Goal: Share content

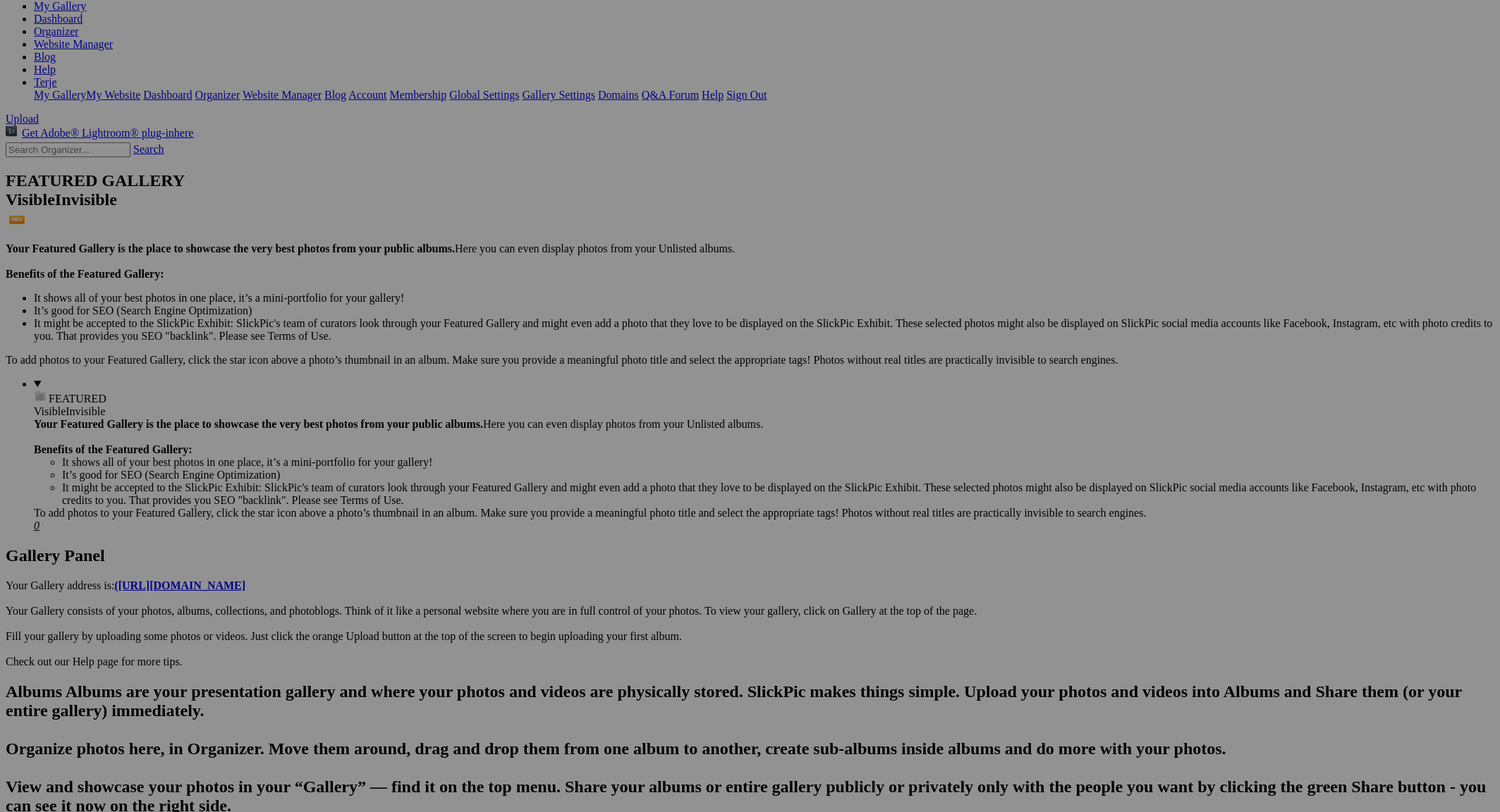
scroll to position [229, 0]
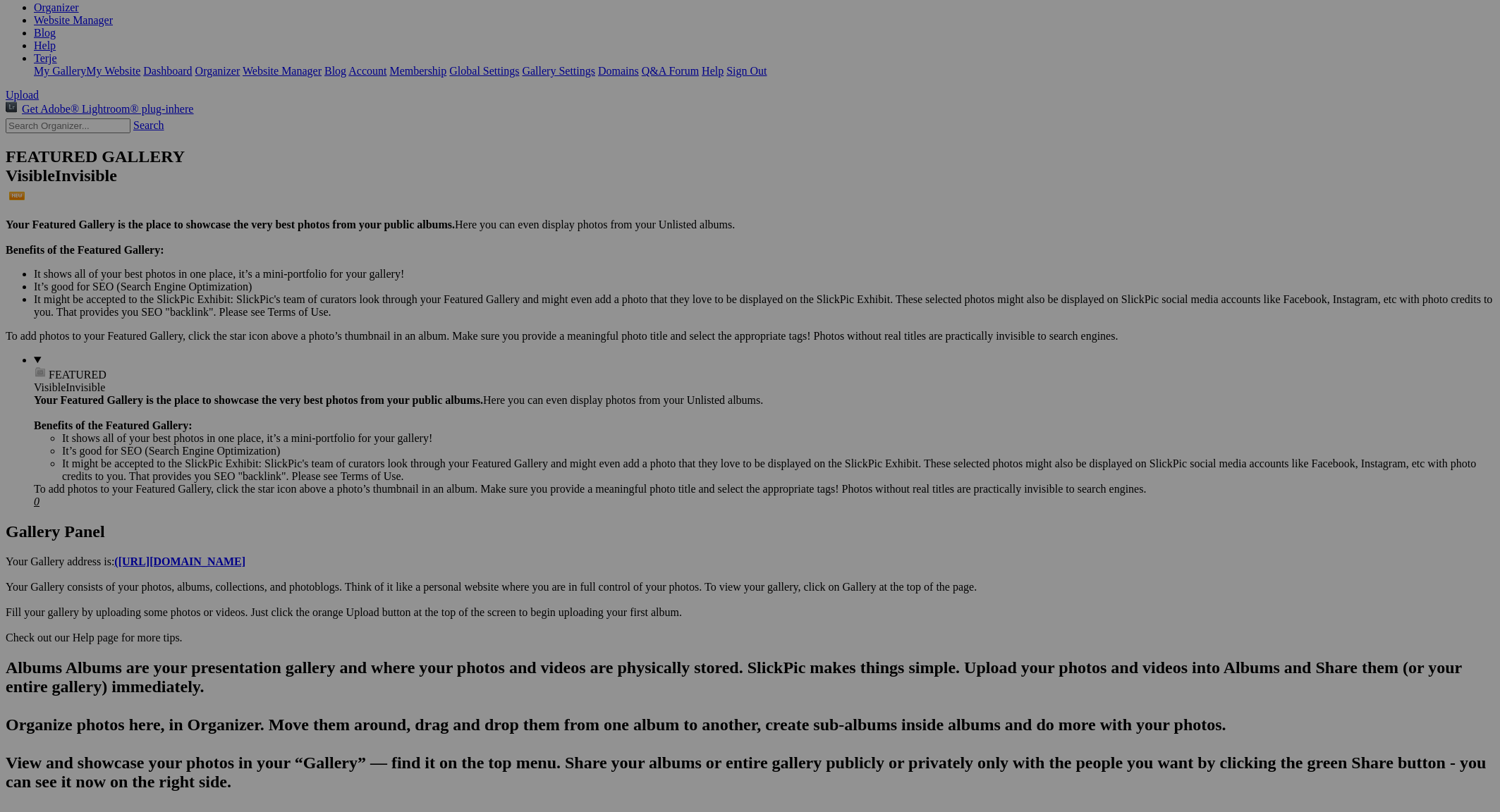
type input "Hemsedal Høstmarked"
click at [611, 476] on span "OK" at bounding box center [602, 483] width 16 height 12
drag, startPoint x: 277, startPoint y: 153, endPoint x: 108, endPoint y: 437, distance: 330.5
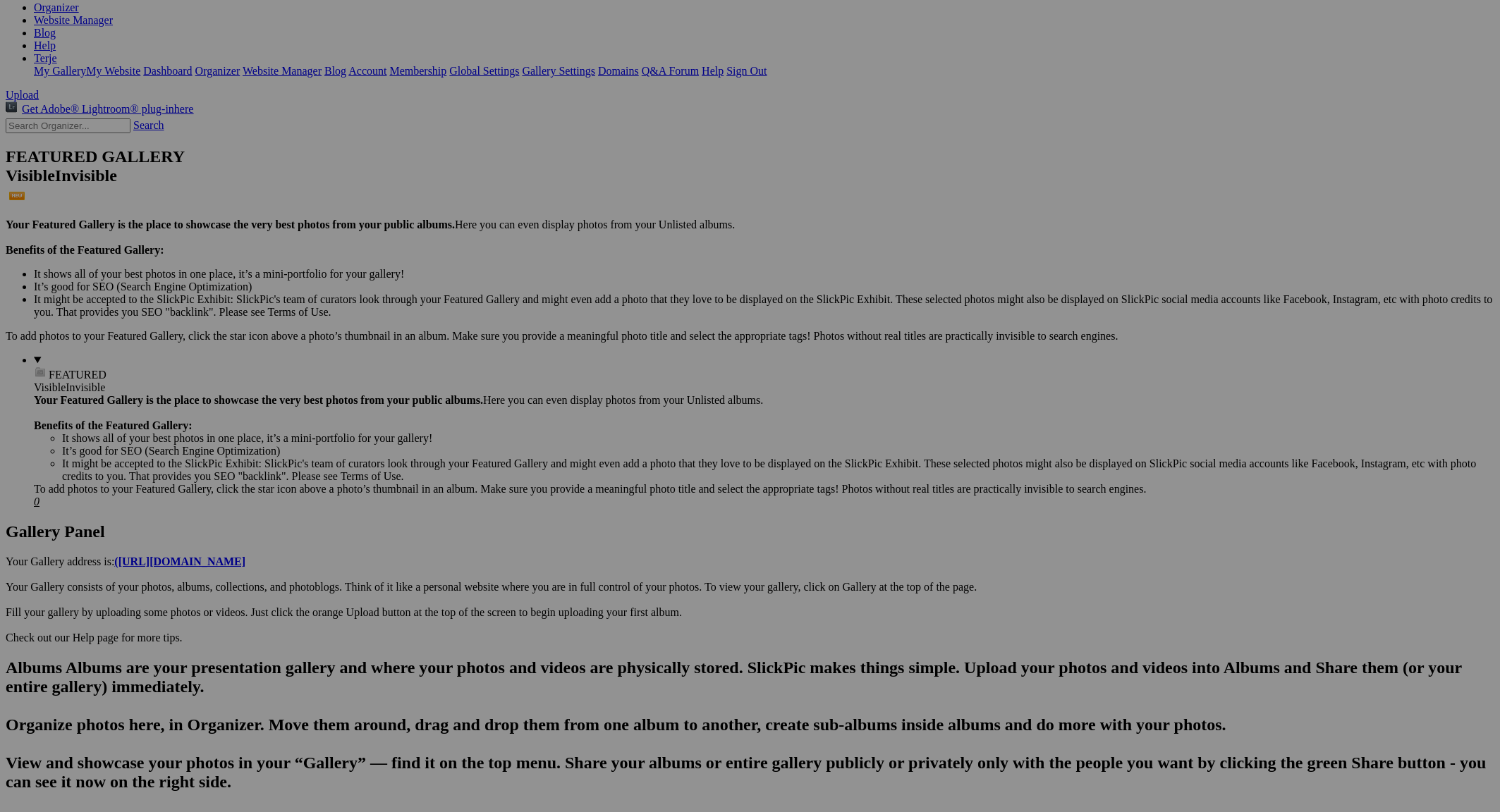
drag, startPoint x: 285, startPoint y: 181, endPoint x: 96, endPoint y: 436, distance: 317.4
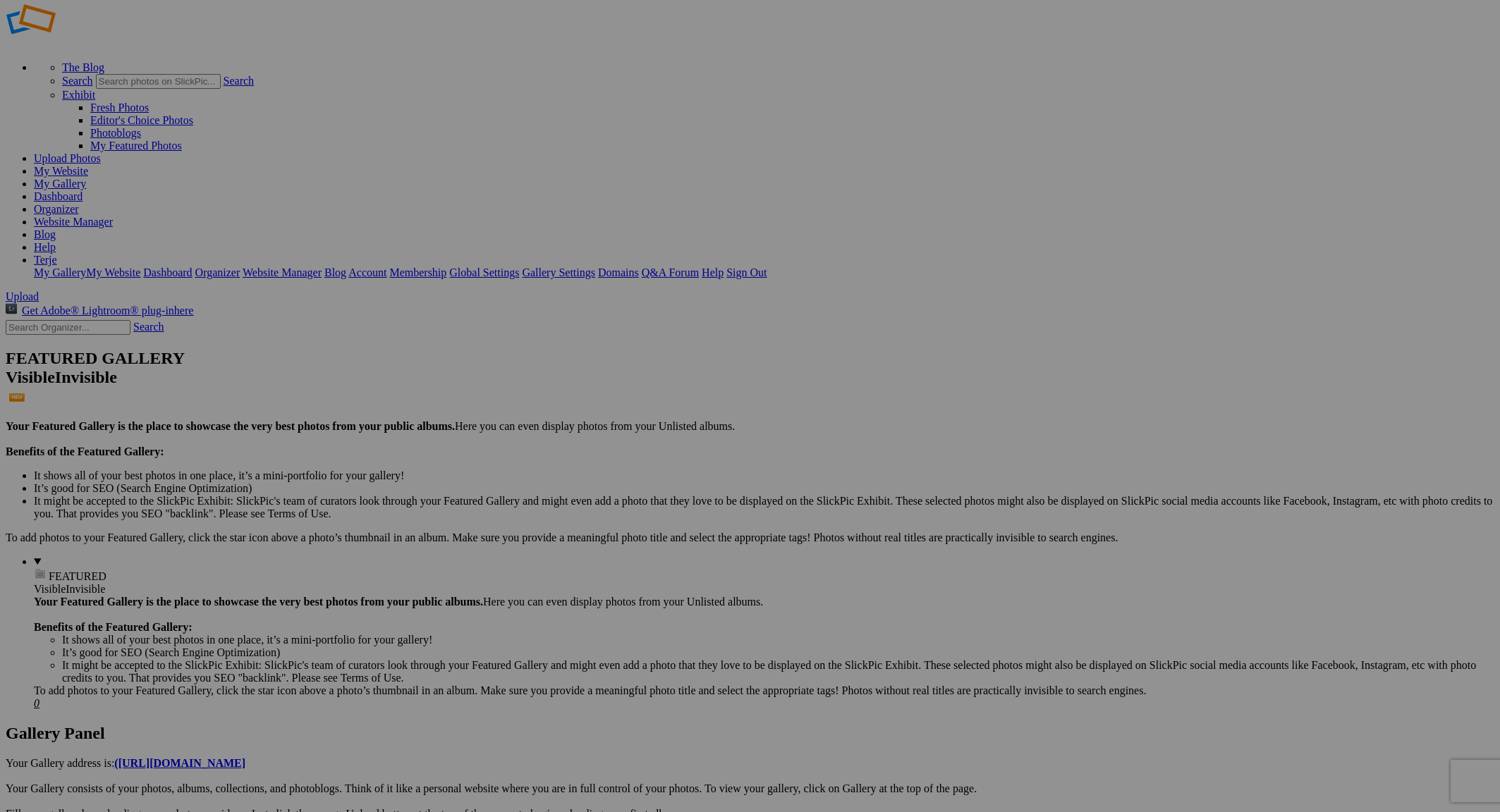
scroll to position [60, 0]
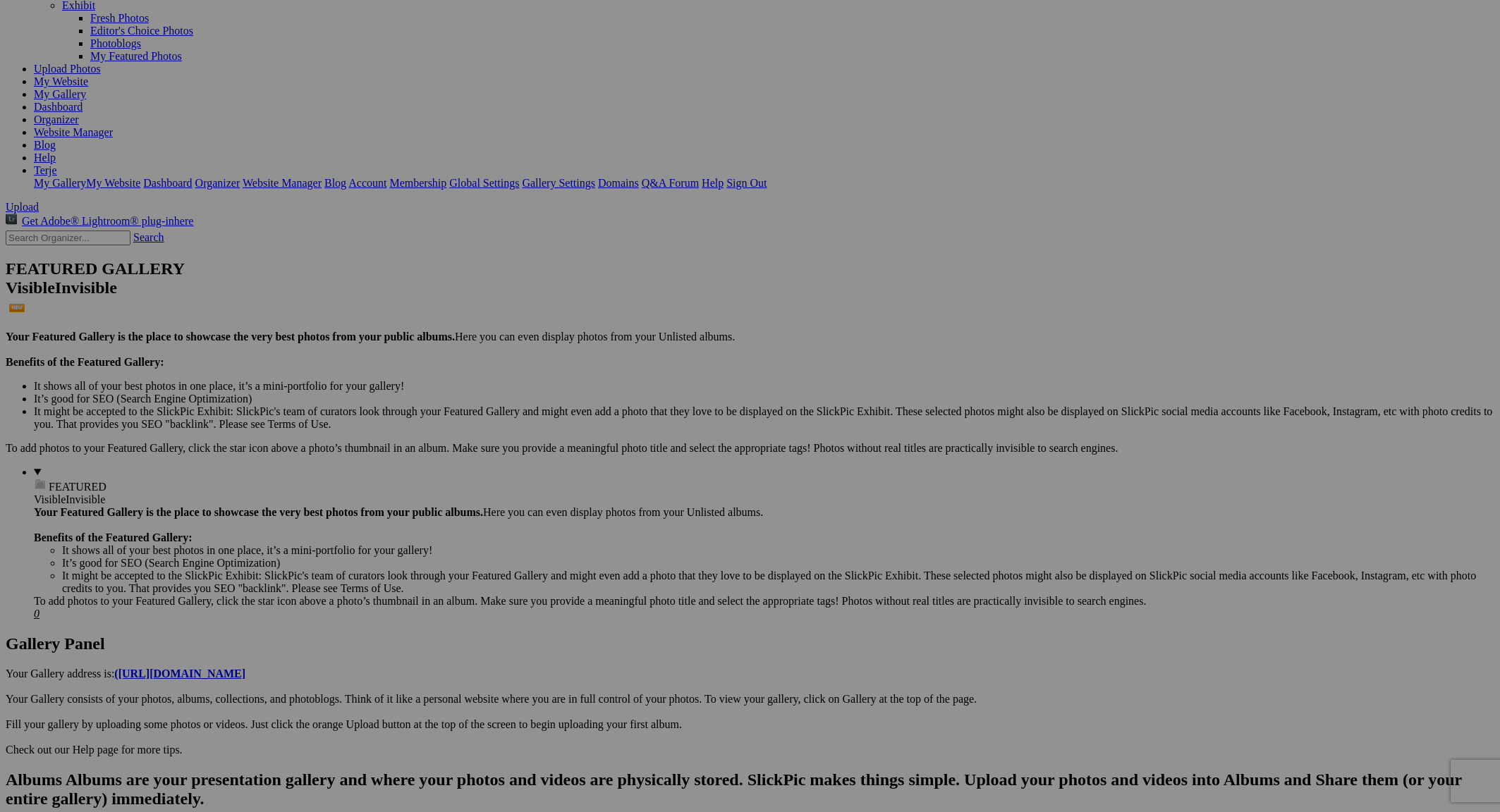
scroll to position [160, 0]
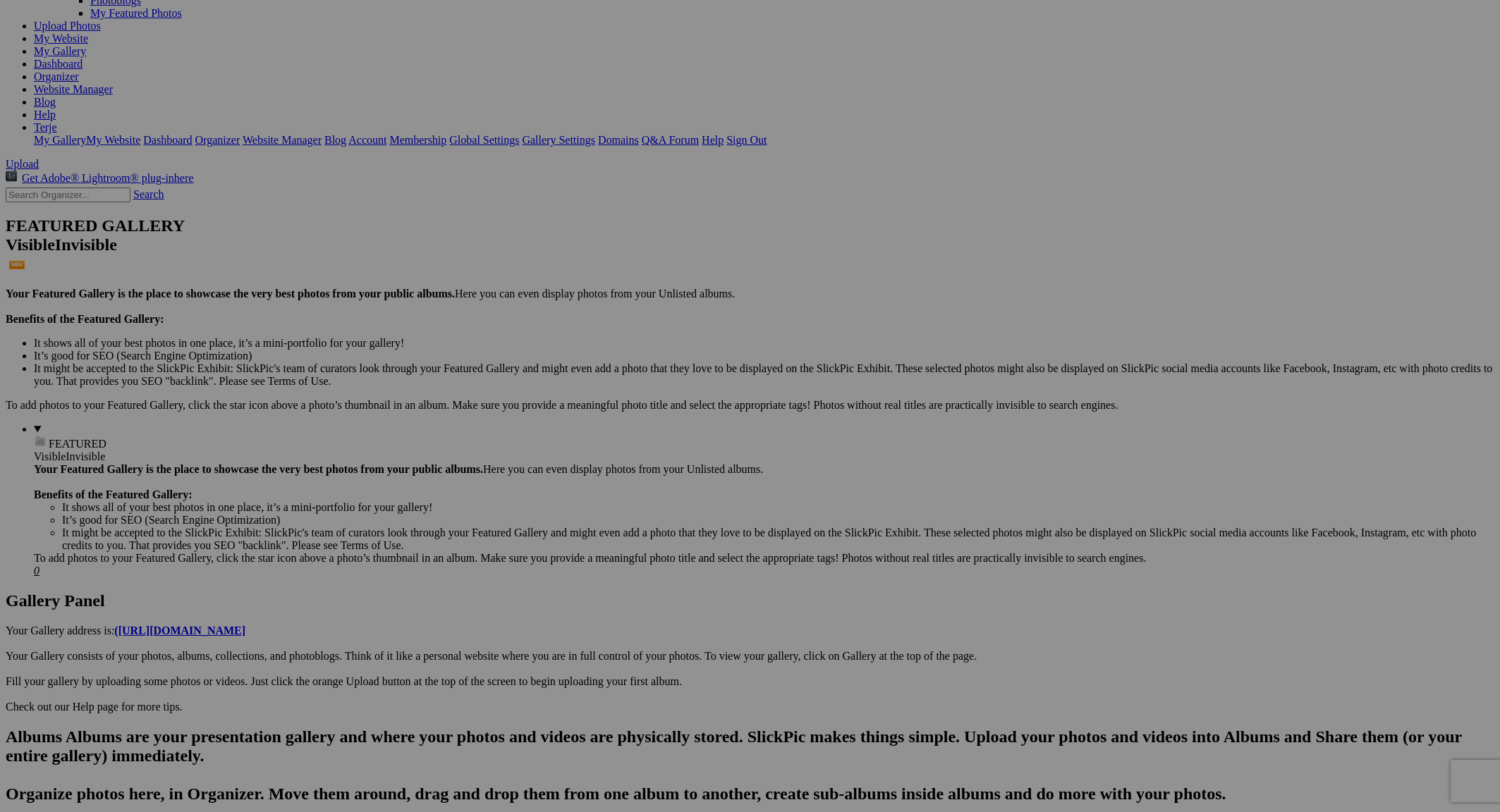
drag, startPoint x: 281, startPoint y: 89, endPoint x: 105, endPoint y: 516, distance: 461.8
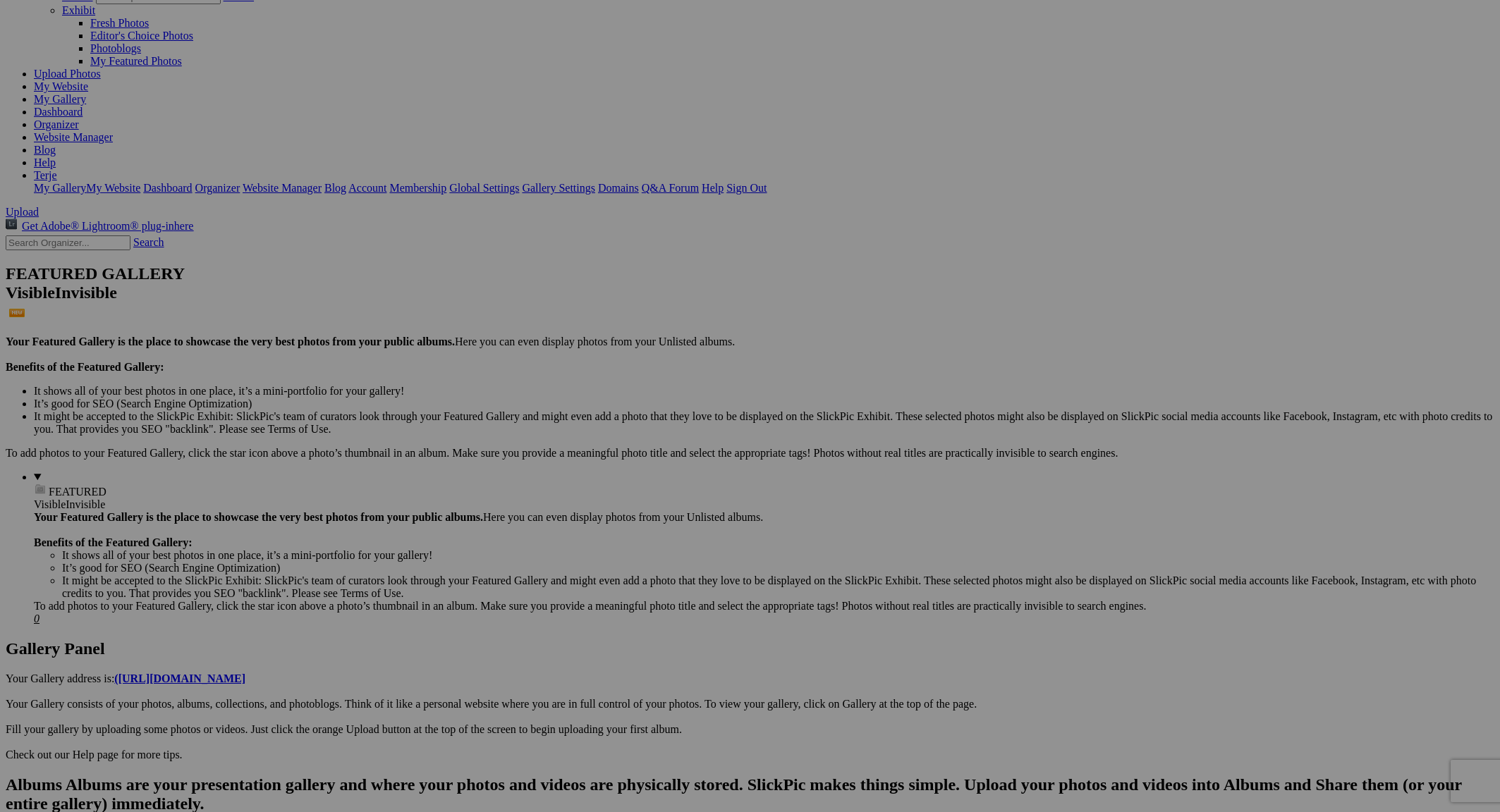
scroll to position [114, 0]
drag, startPoint x: 783, startPoint y: 116, endPoint x: 142, endPoint y: 553, distance: 775.8
drag, startPoint x: 1158, startPoint y: 285, endPoint x: 132, endPoint y: 556, distance: 1061.2
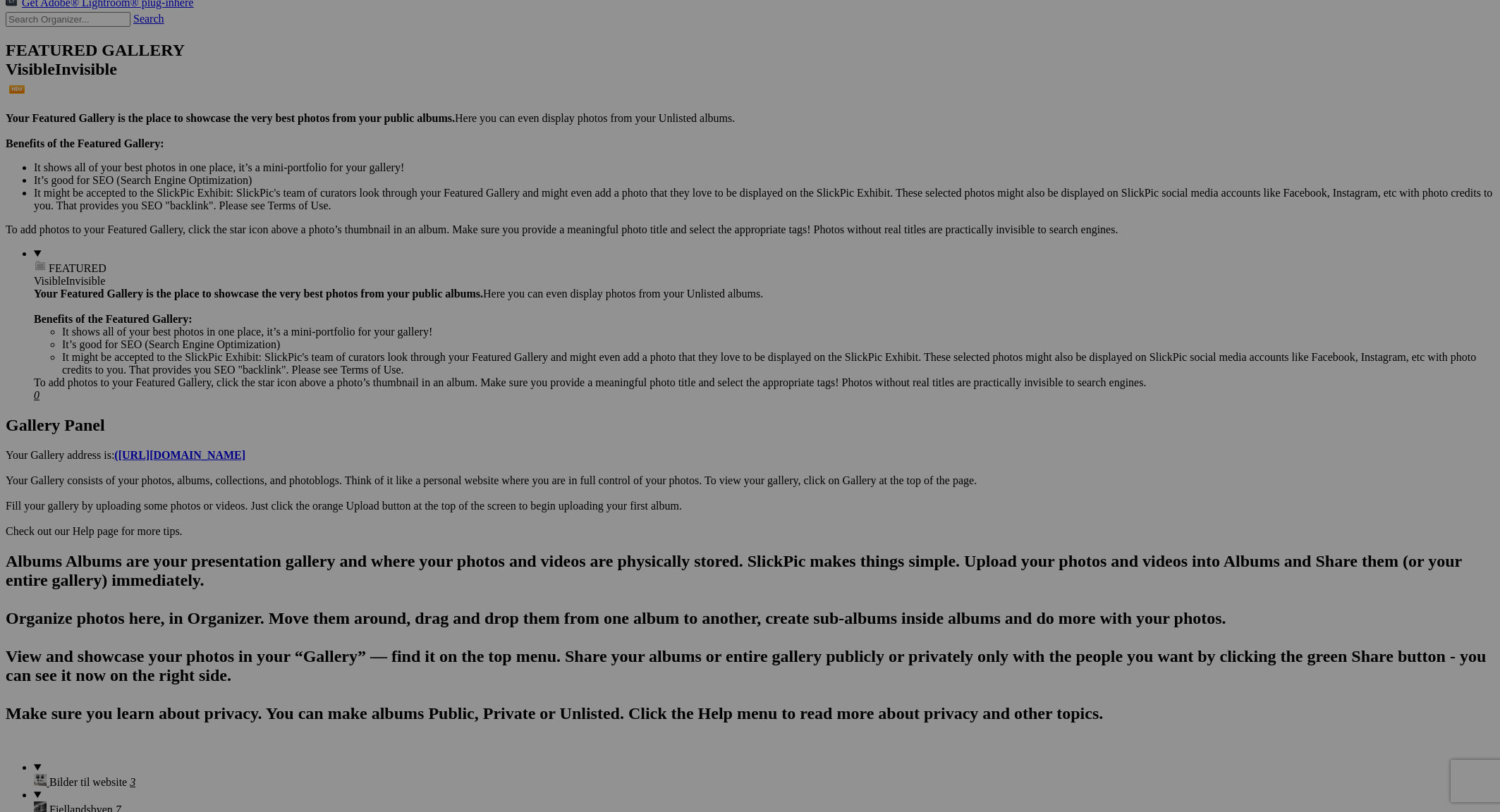
scroll to position [338, 0]
drag, startPoint x: 650, startPoint y: 426, endPoint x: 126, endPoint y: 330, distance: 532.7
drag, startPoint x: 263, startPoint y: 422, endPoint x: 122, endPoint y: 330, distance: 168.4
drag, startPoint x: 777, startPoint y: 425, endPoint x: 132, endPoint y: 331, distance: 651.8
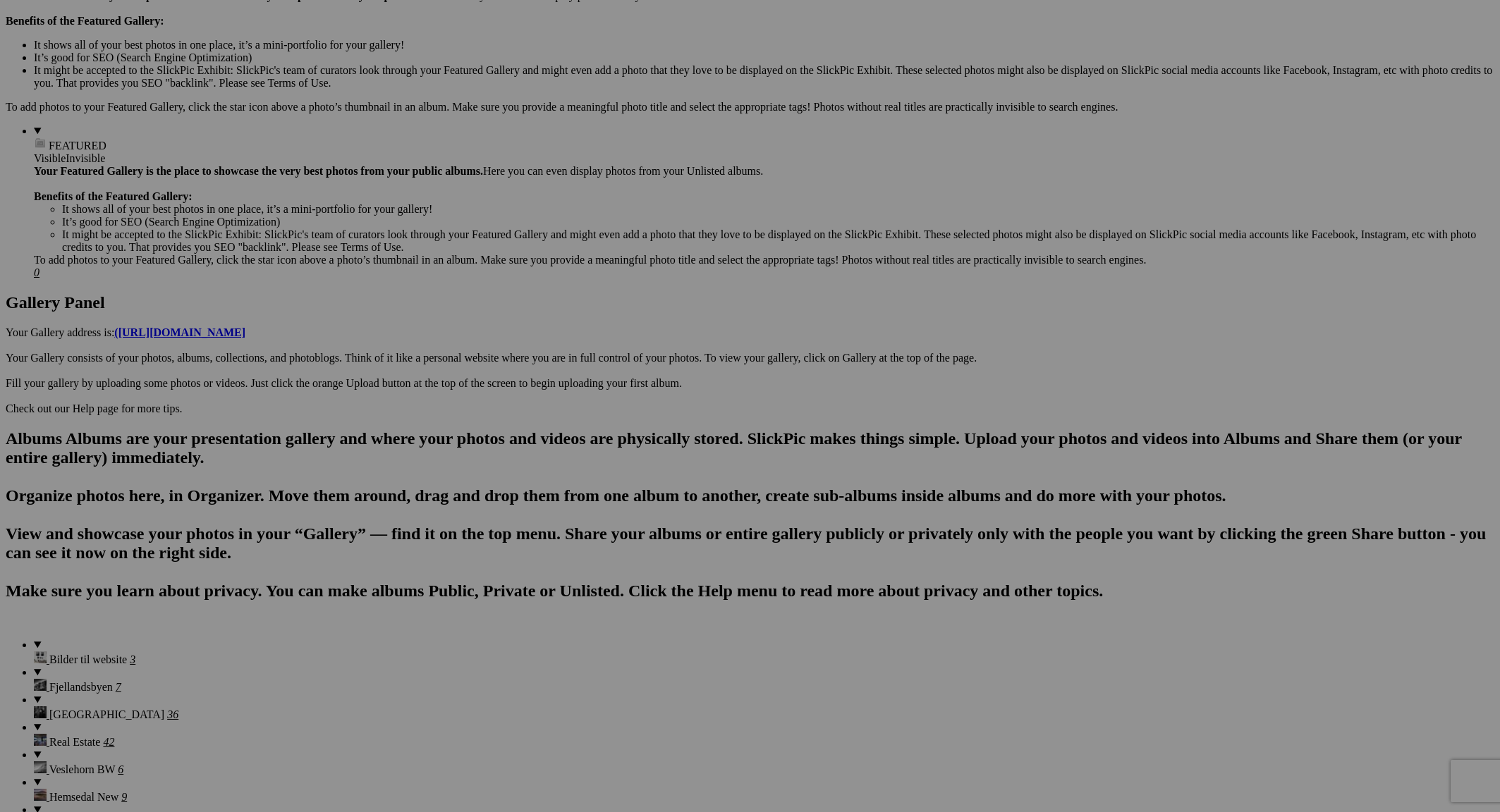
scroll to position [467, 0]
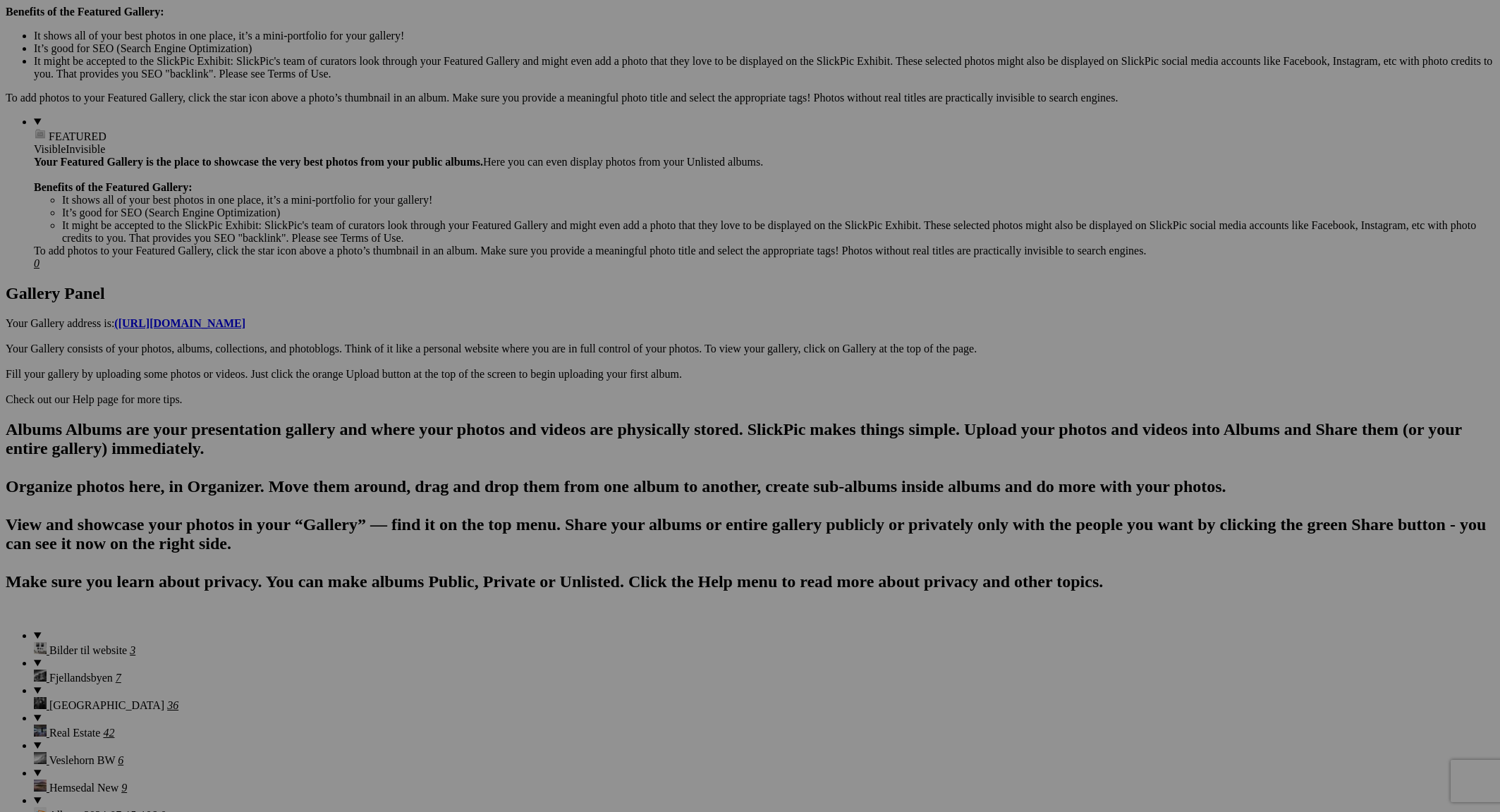
drag, startPoint x: 1378, startPoint y: 484, endPoint x: 93, endPoint y: 202, distance: 1315.6
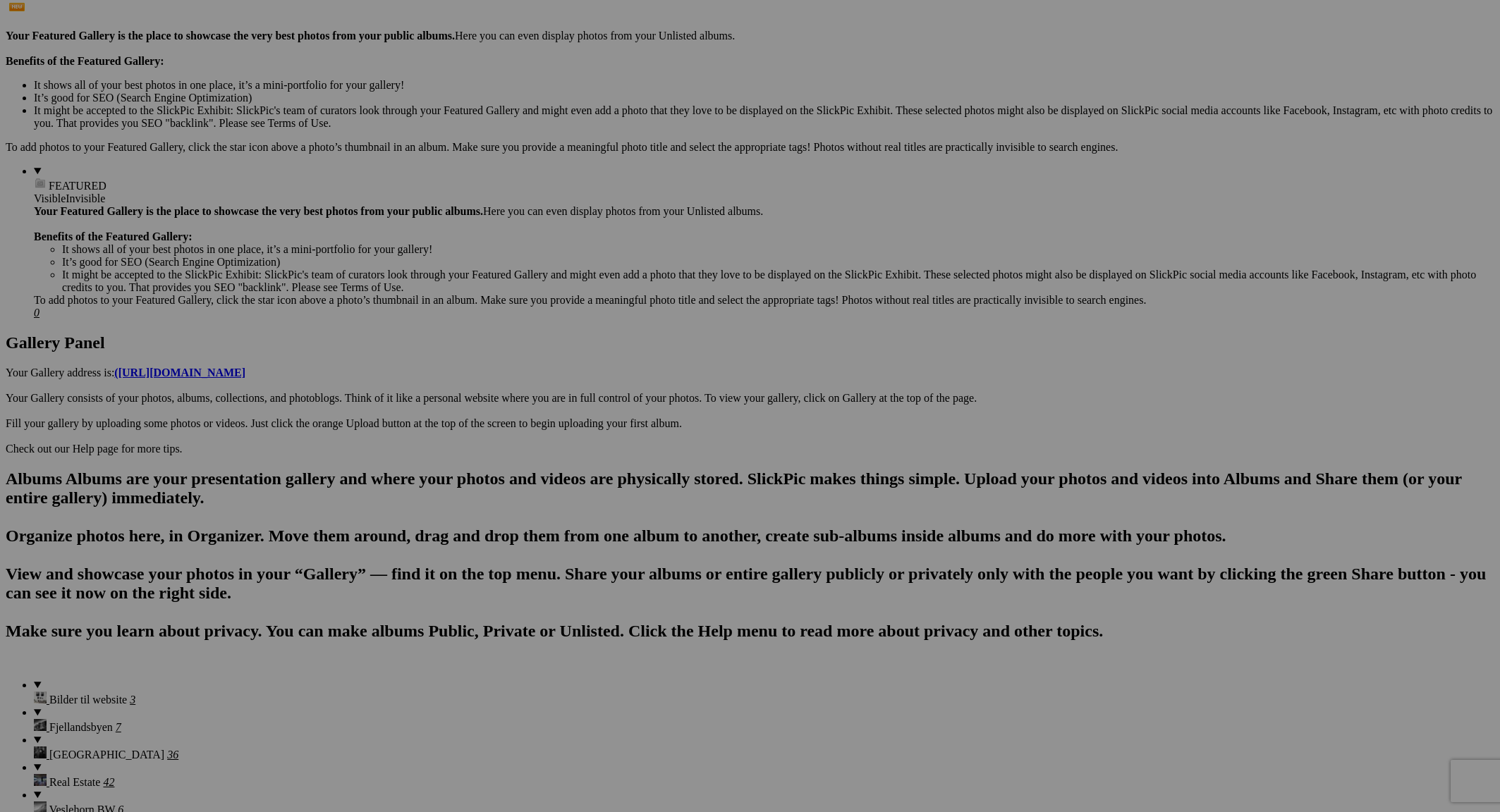
scroll to position [417, 0]
drag, startPoint x: 1168, startPoint y: 528, endPoint x: 92, endPoint y: 247, distance: 1112.1
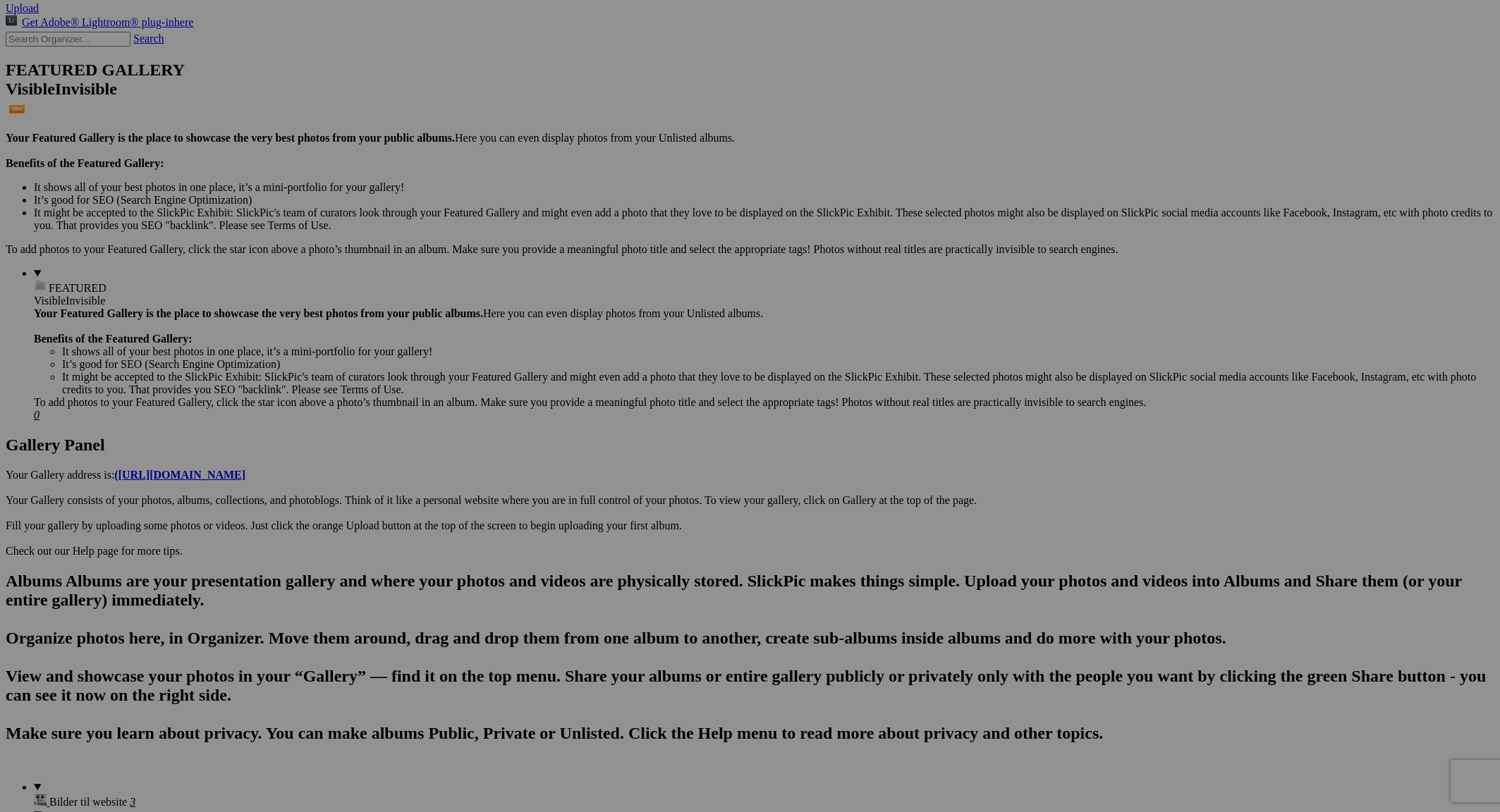
scroll to position [314, 0]
drag, startPoint x: 651, startPoint y: 618, endPoint x: 142, endPoint y: 361, distance: 570.2
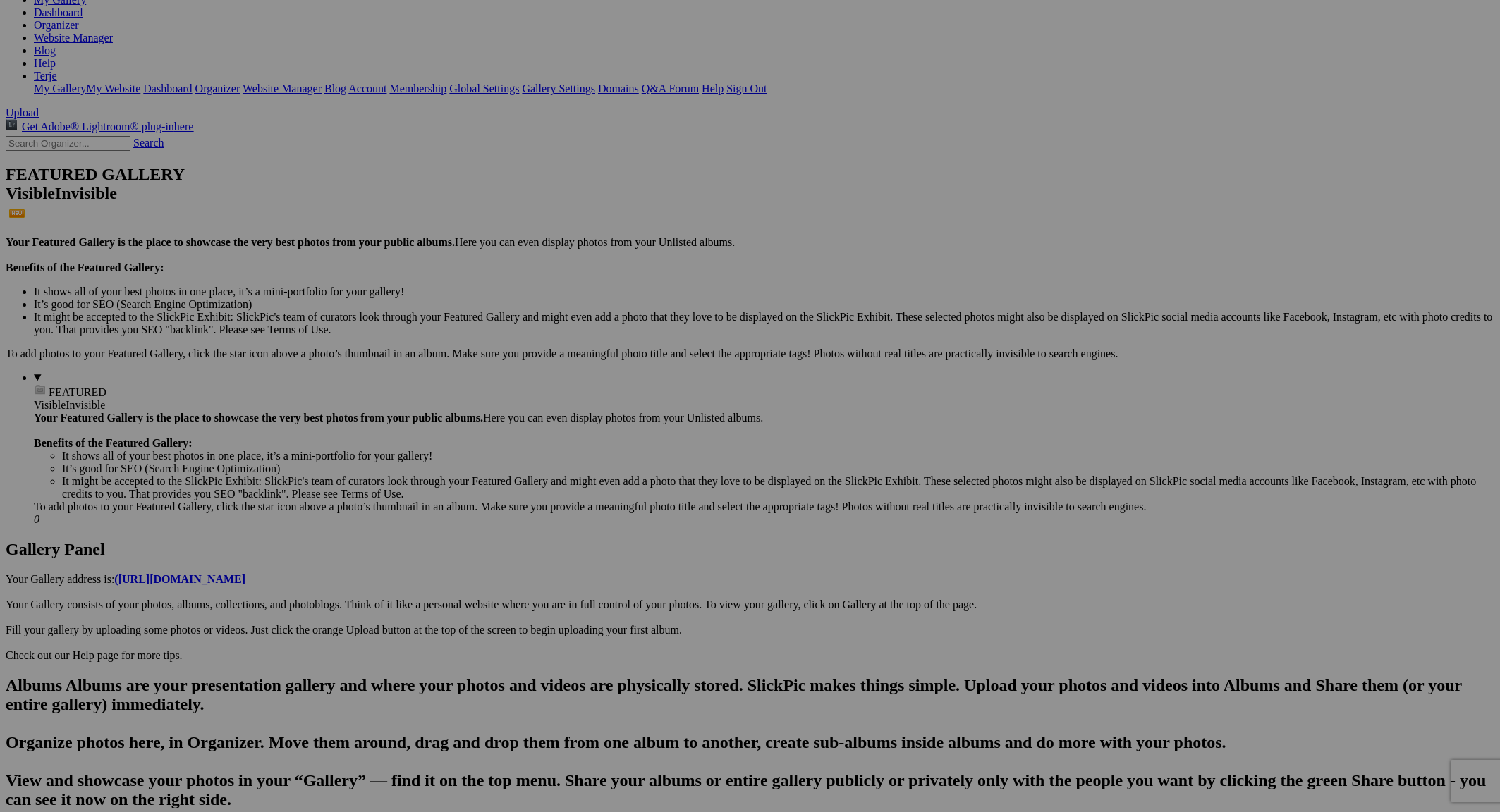
scroll to position [209, 0]
drag, startPoint x: 1291, startPoint y: 192, endPoint x: 120, endPoint y: 463, distance: 1201.9
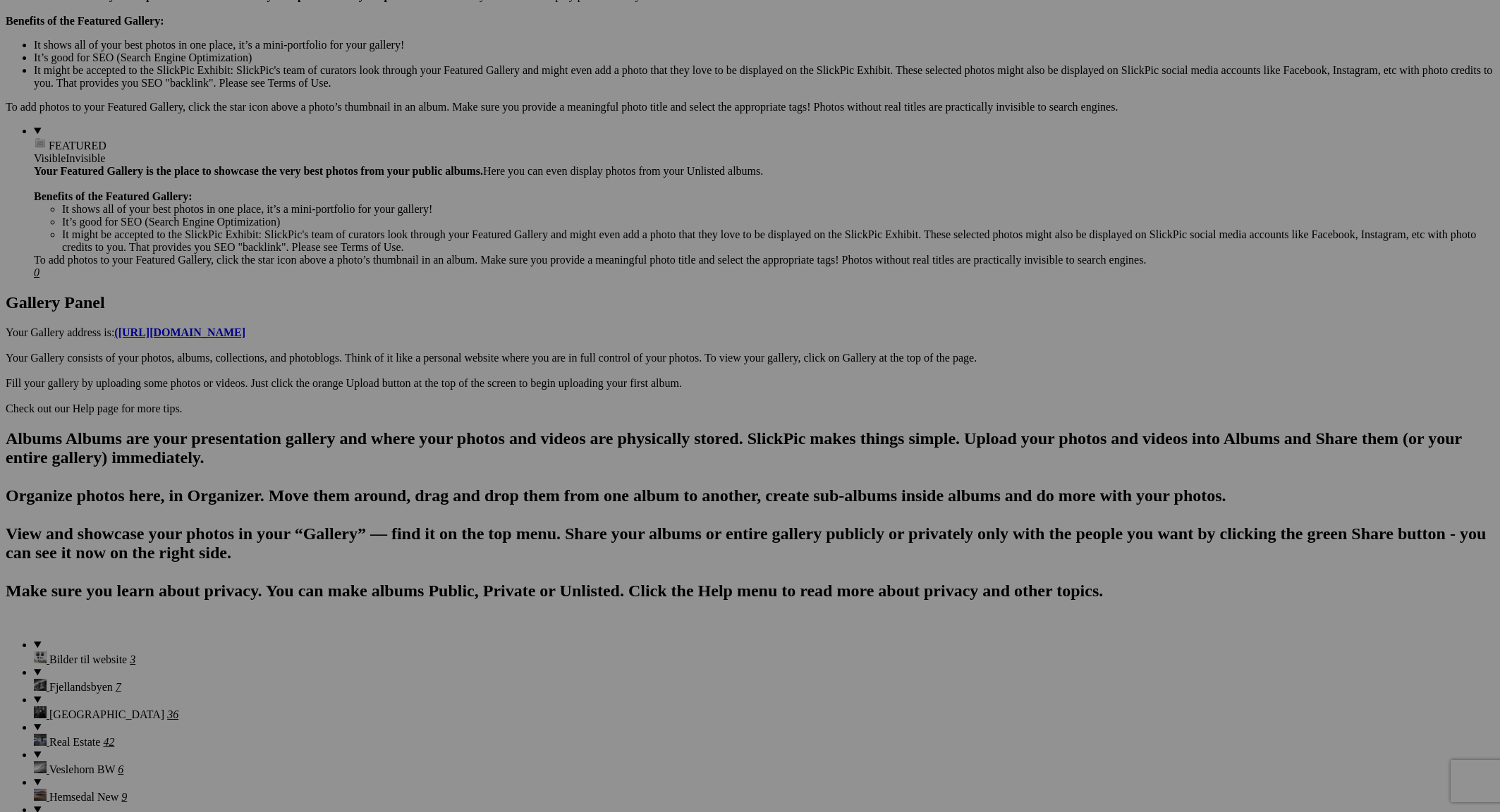
scroll to position [476, 0]
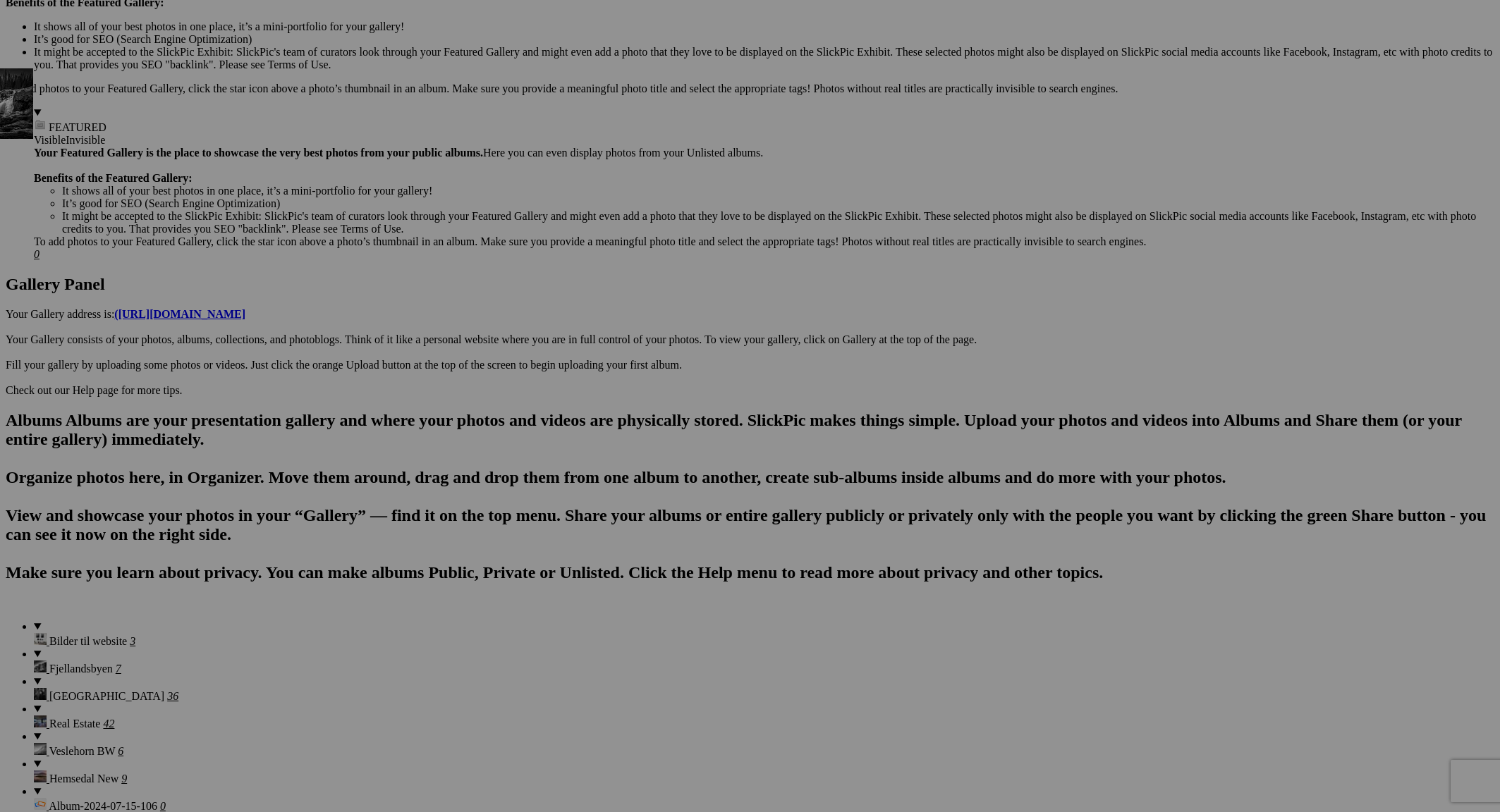
drag, startPoint x: 414, startPoint y: 647, endPoint x: 130, endPoint y: 191, distance: 537.2
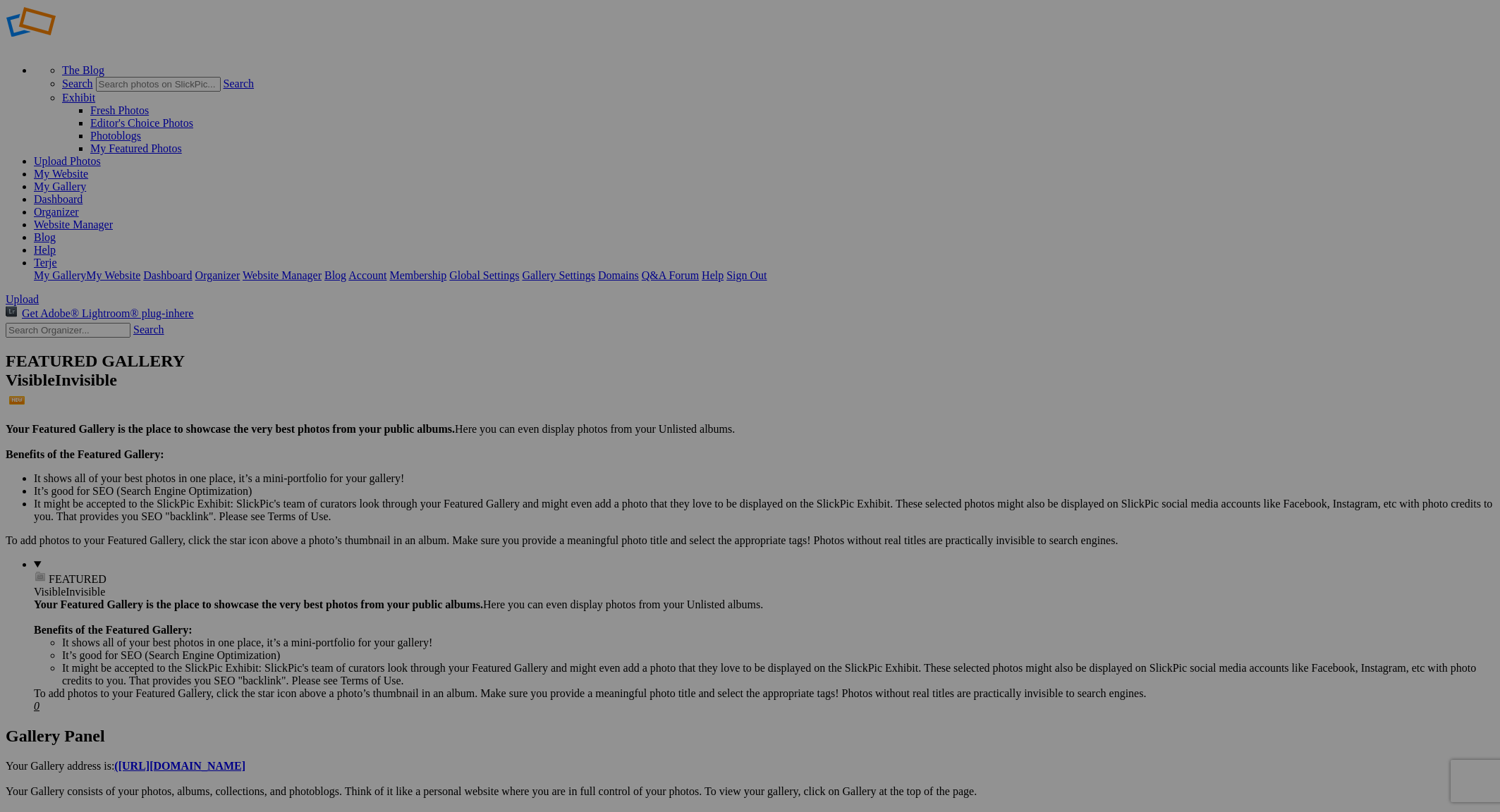
scroll to position [0, 0]
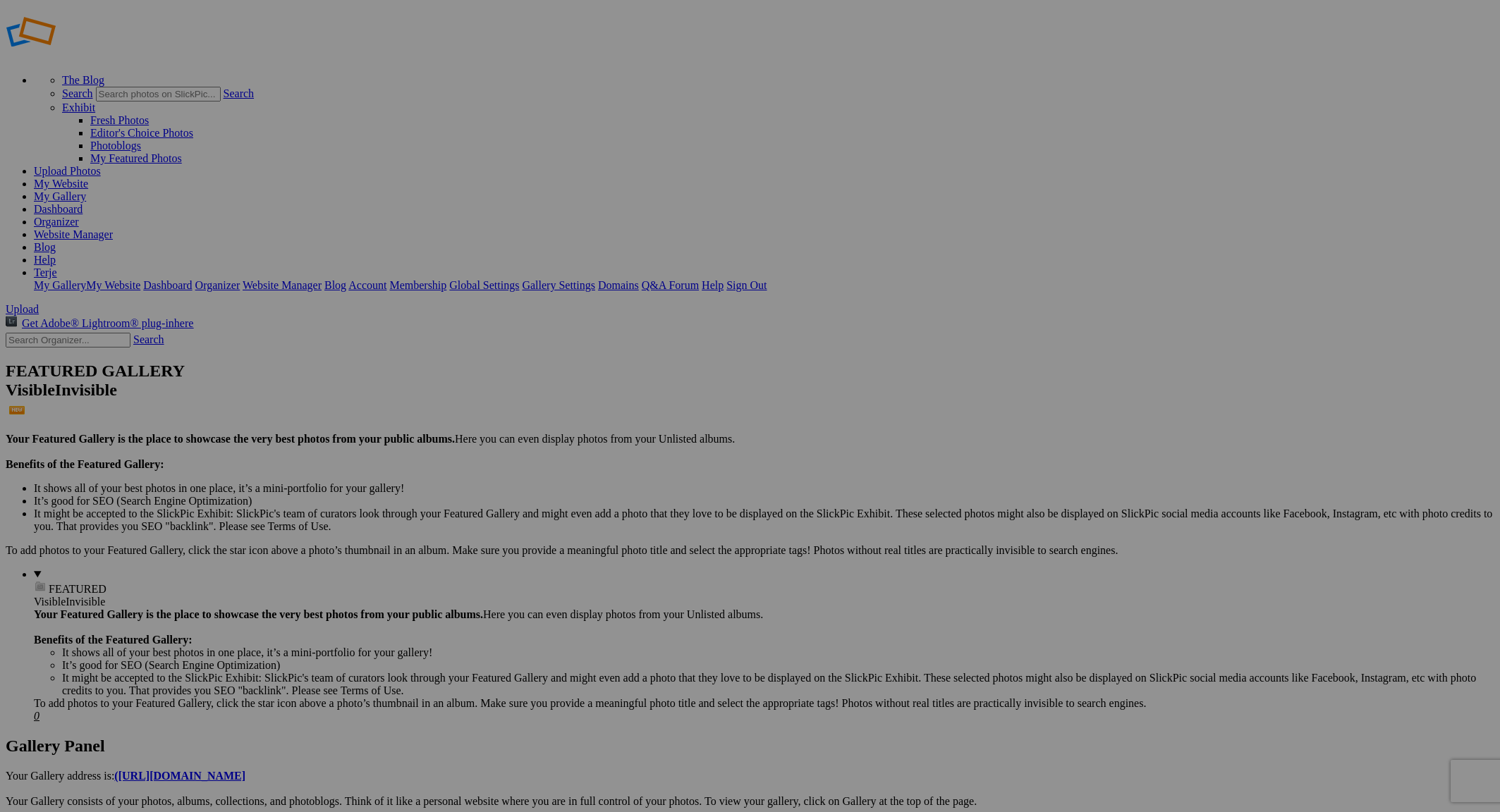
scroll to position [28, 0]
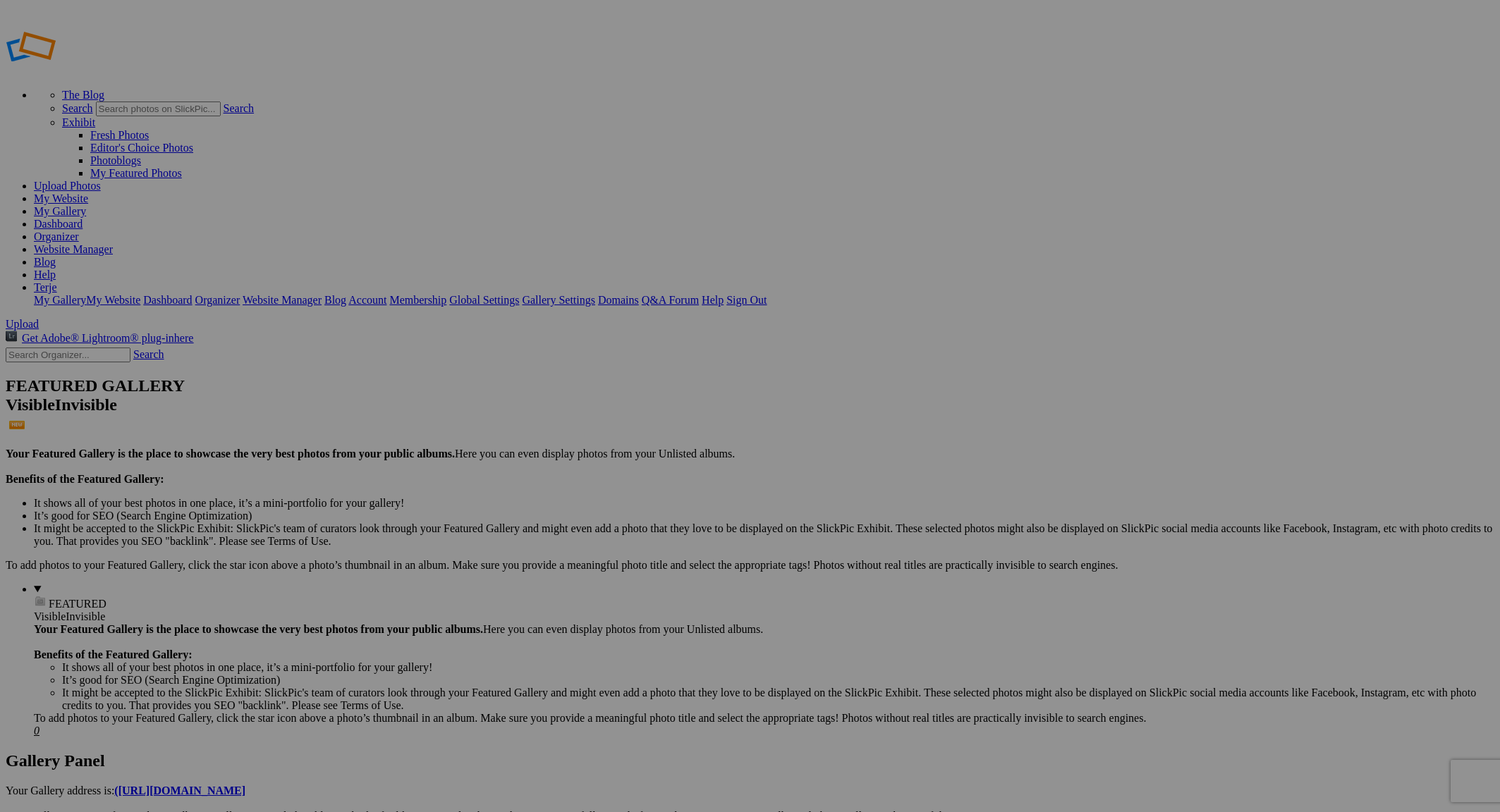
drag, startPoint x: 408, startPoint y: 209, endPoint x: 119, endPoint y: 669, distance: 543.3
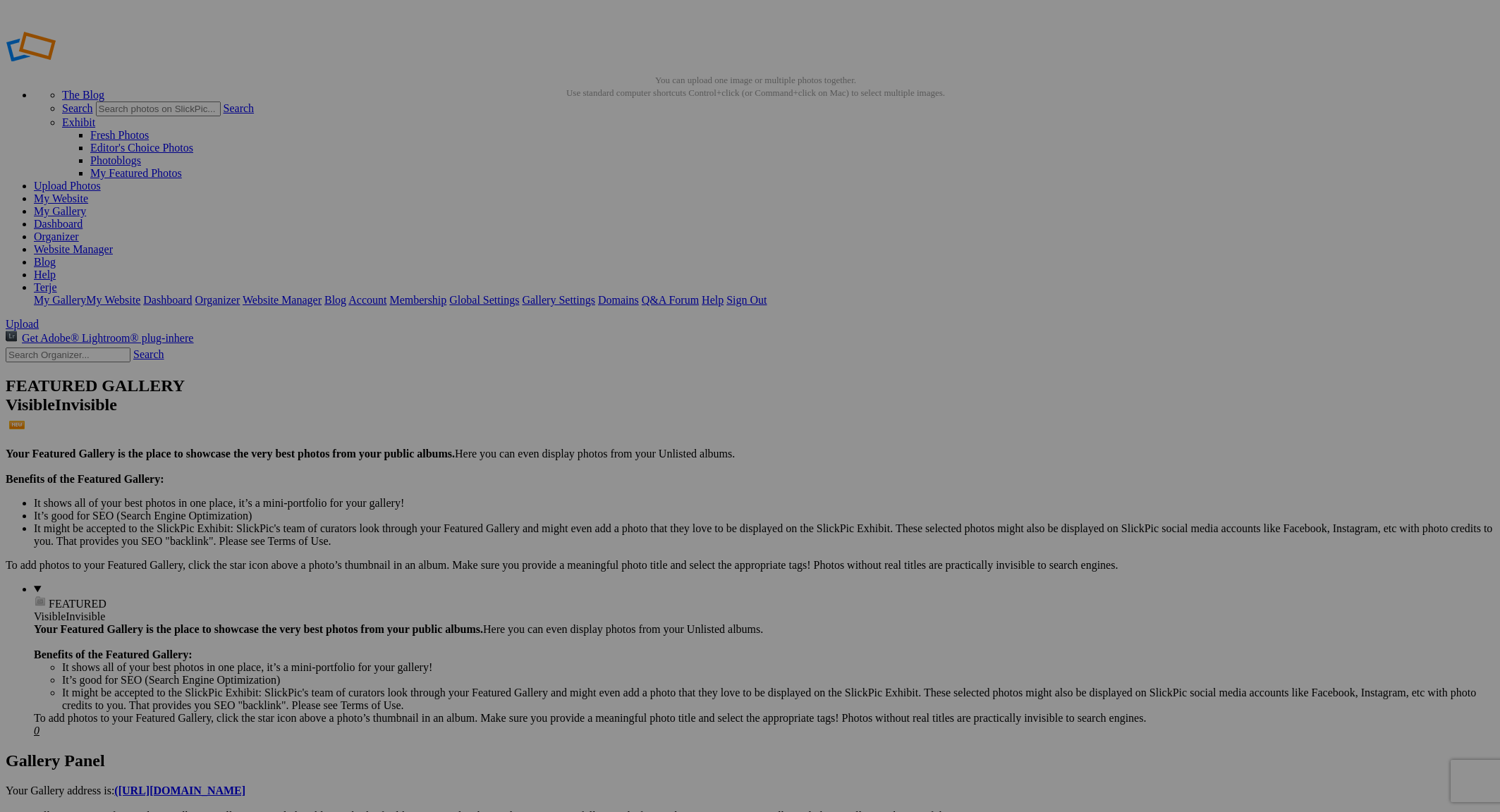
drag, startPoint x: 1155, startPoint y: 359, endPoint x: 101, endPoint y: 687, distance: 1103.9
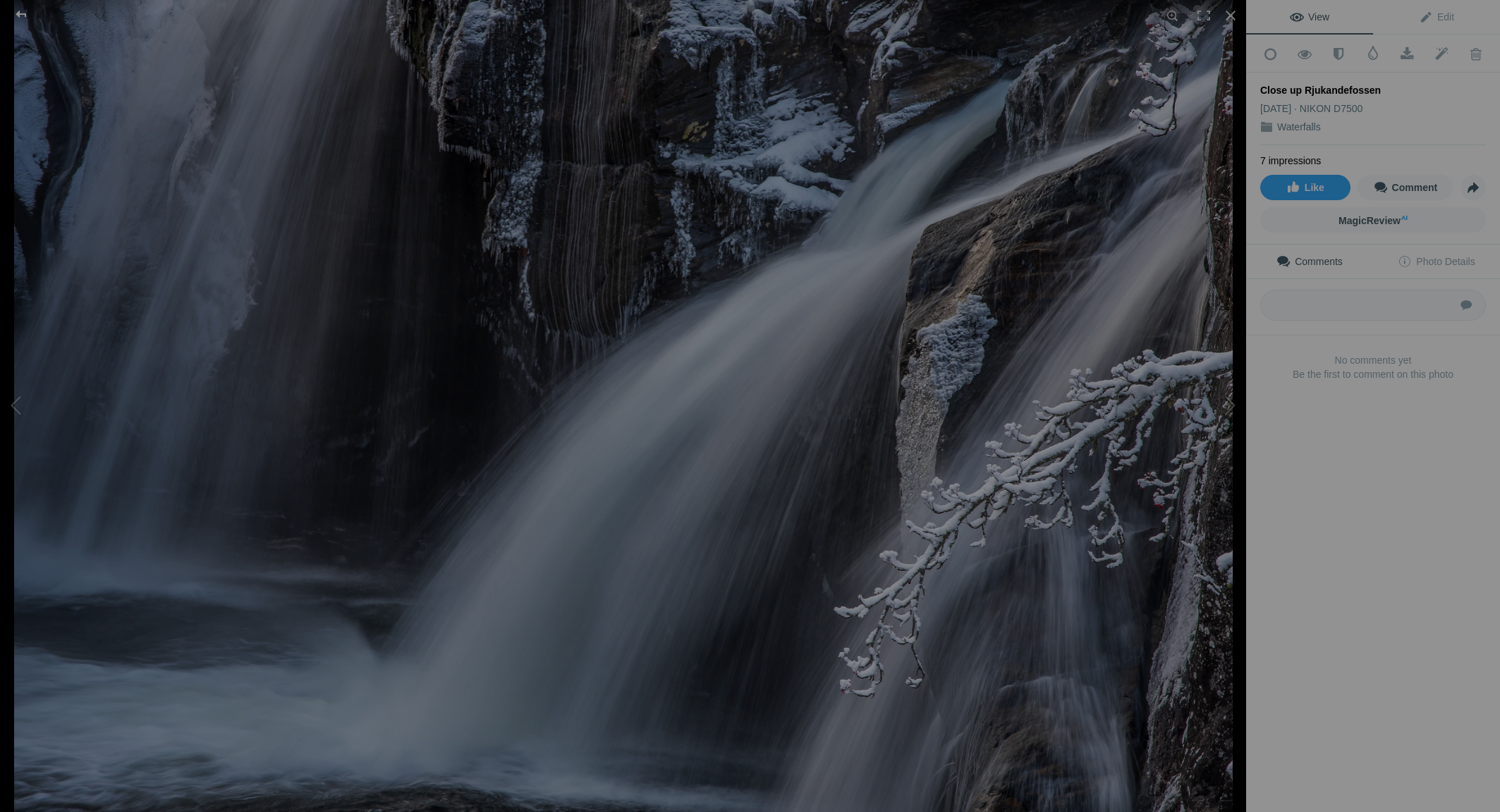
click at [22, 14] on div at bounding box center [22, 14] width 51 height 28
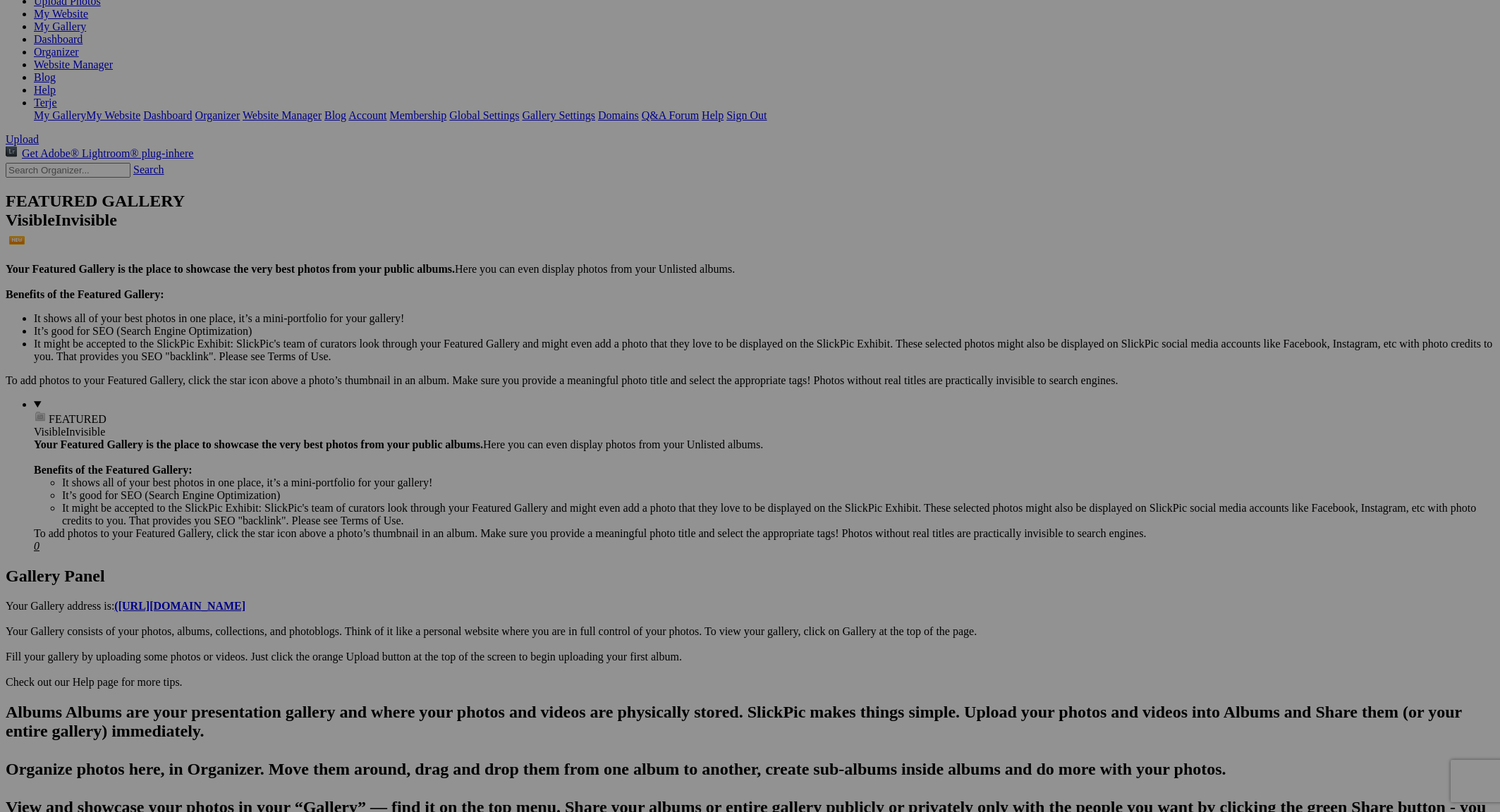
scroll to position [189, 0]
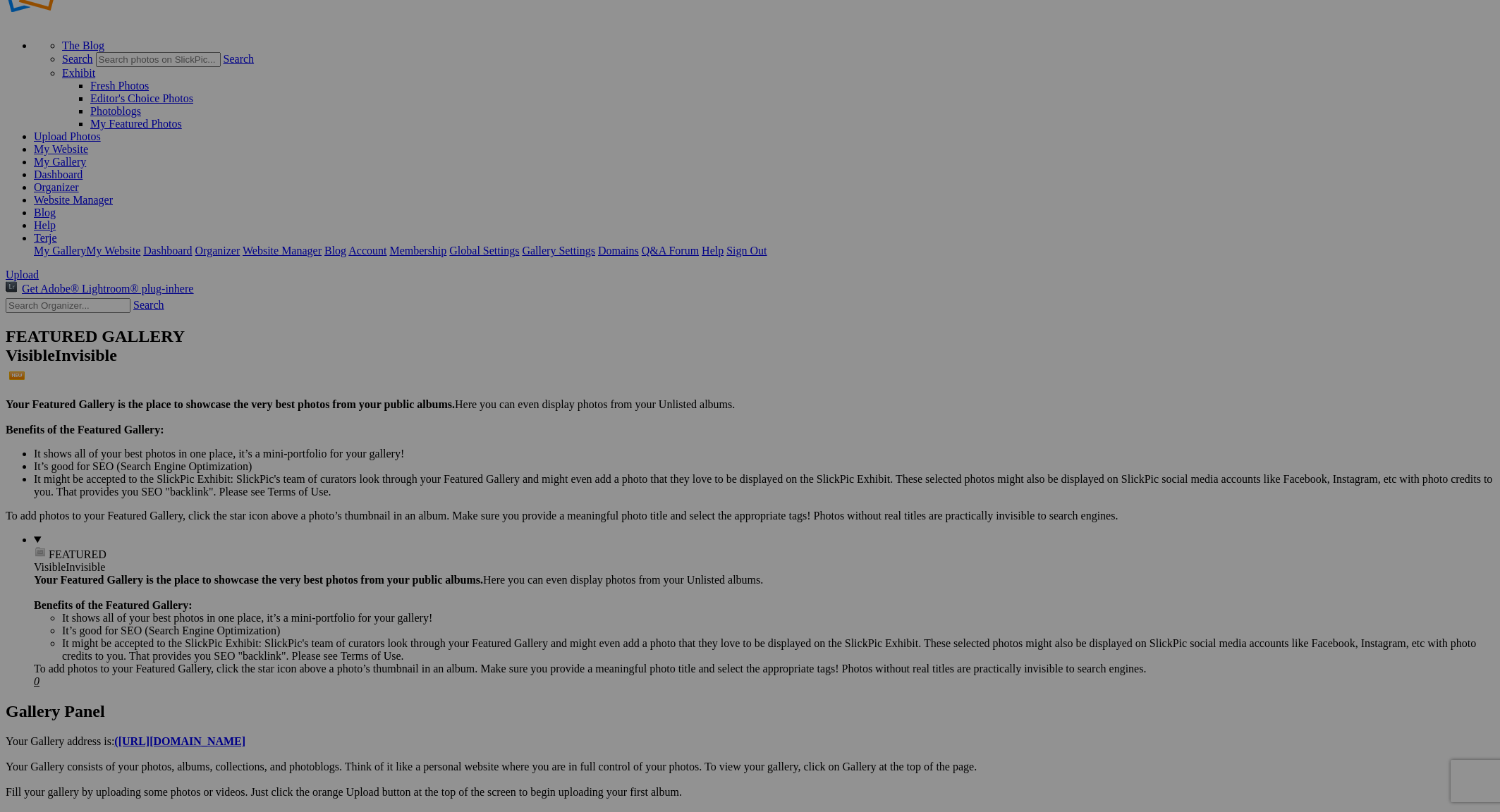
scroll to position [52, 0]
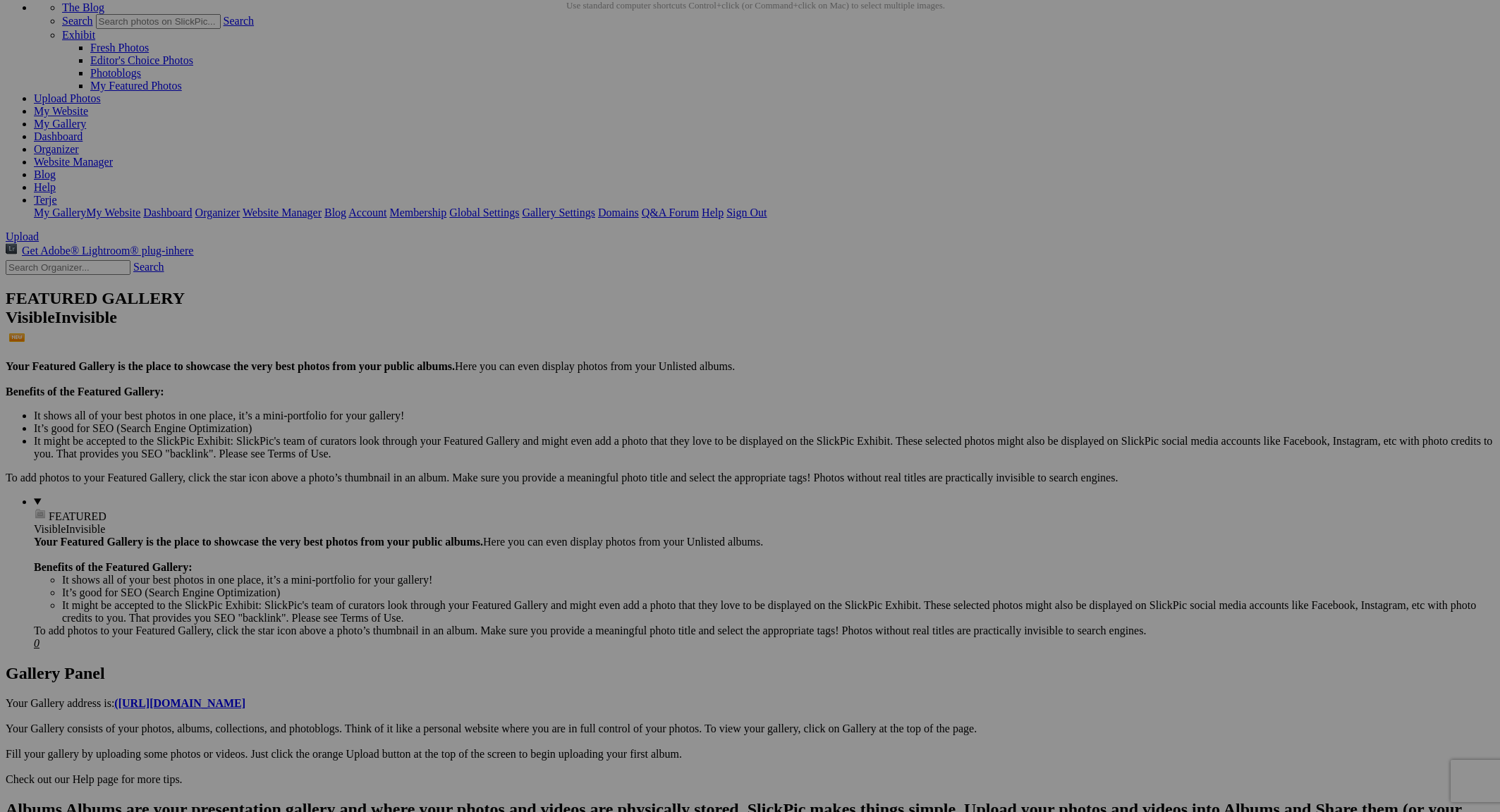
scroll to position [92, 0]
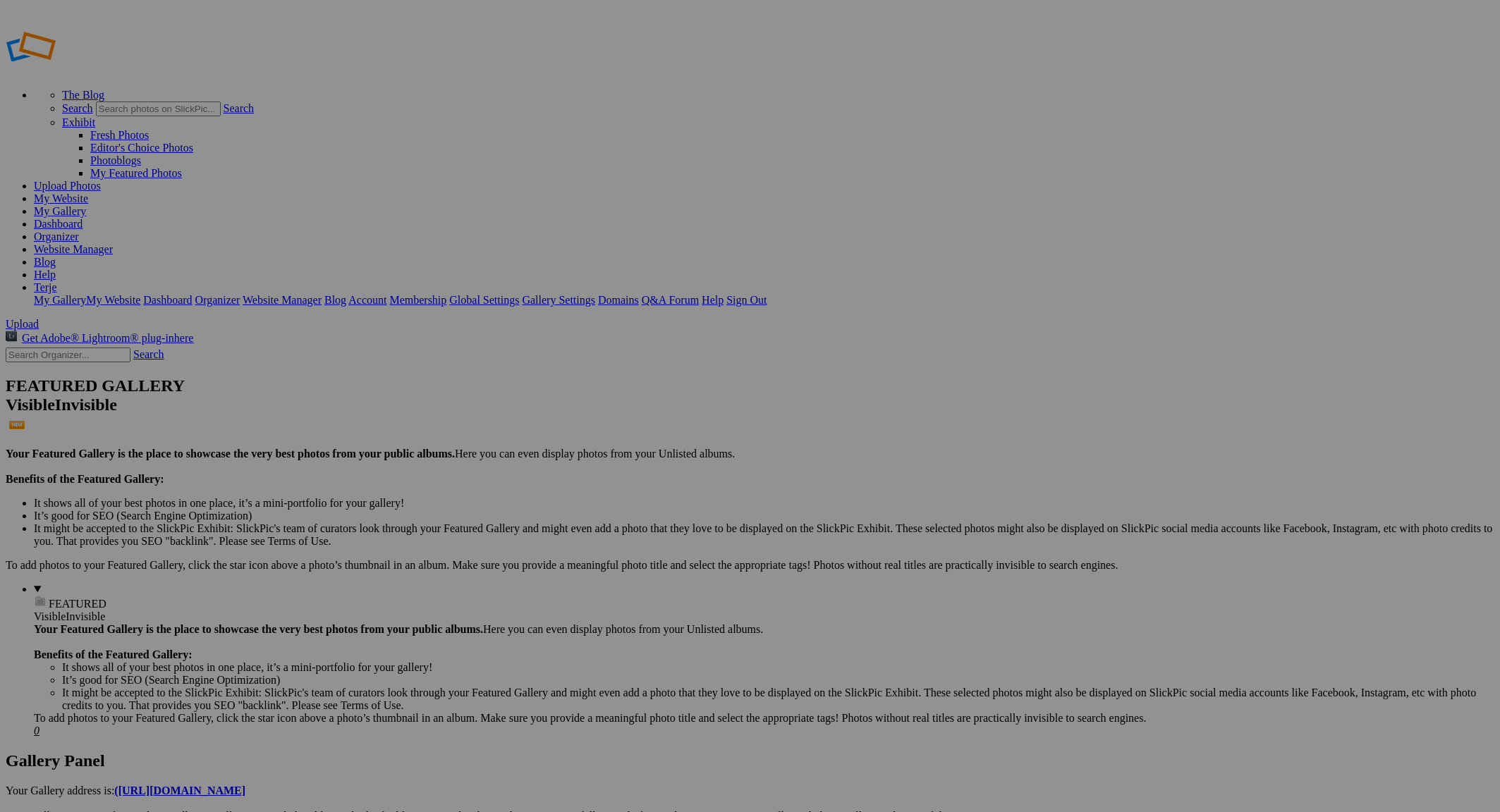
drag, startPoint x: 404, startPoint y: 197, endPoint x: 102, endPoint y: 690, distance: 578.1
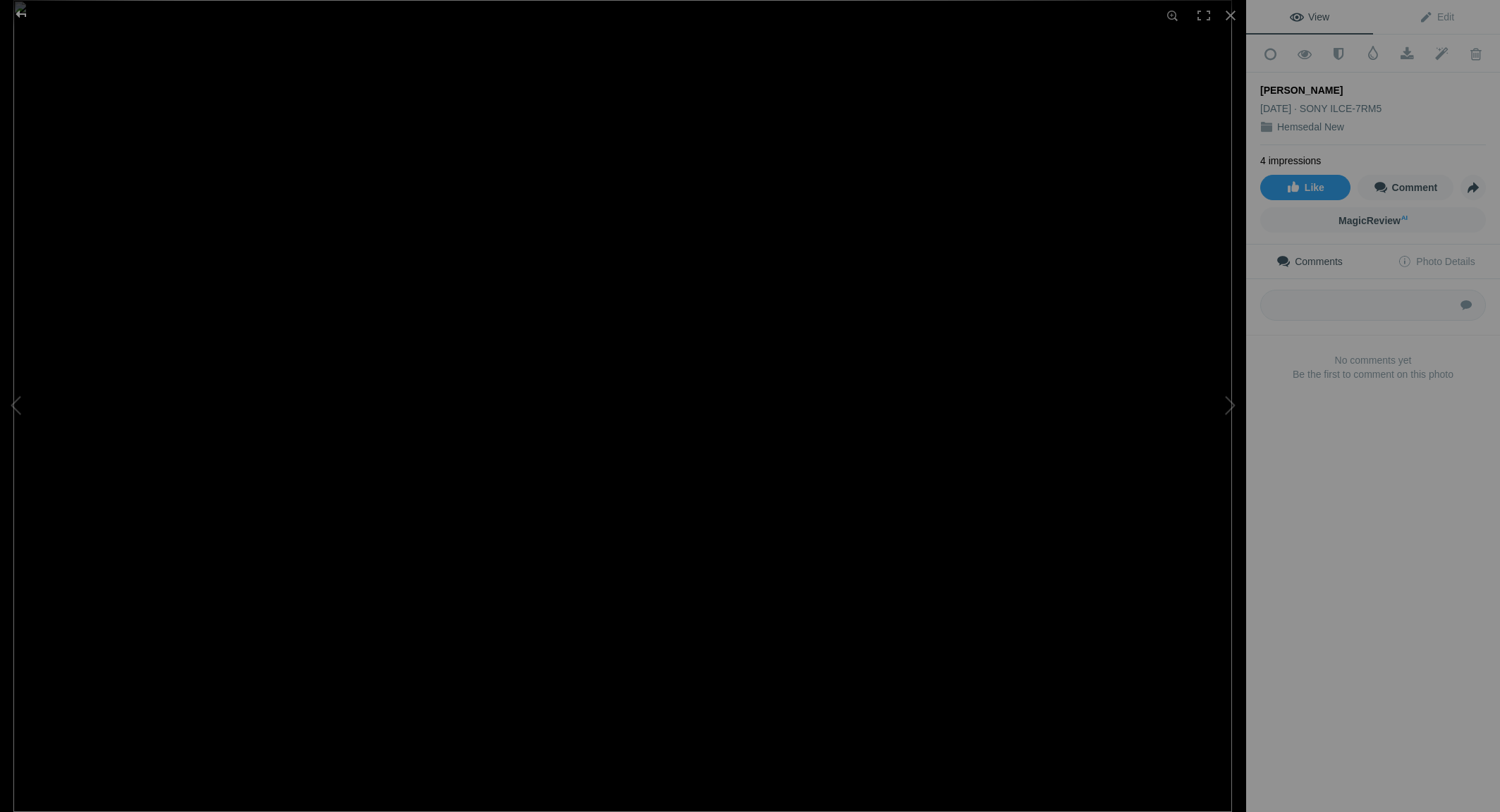
click at [16, 12] on div at bounding box center [22, 14] width 51 height 28
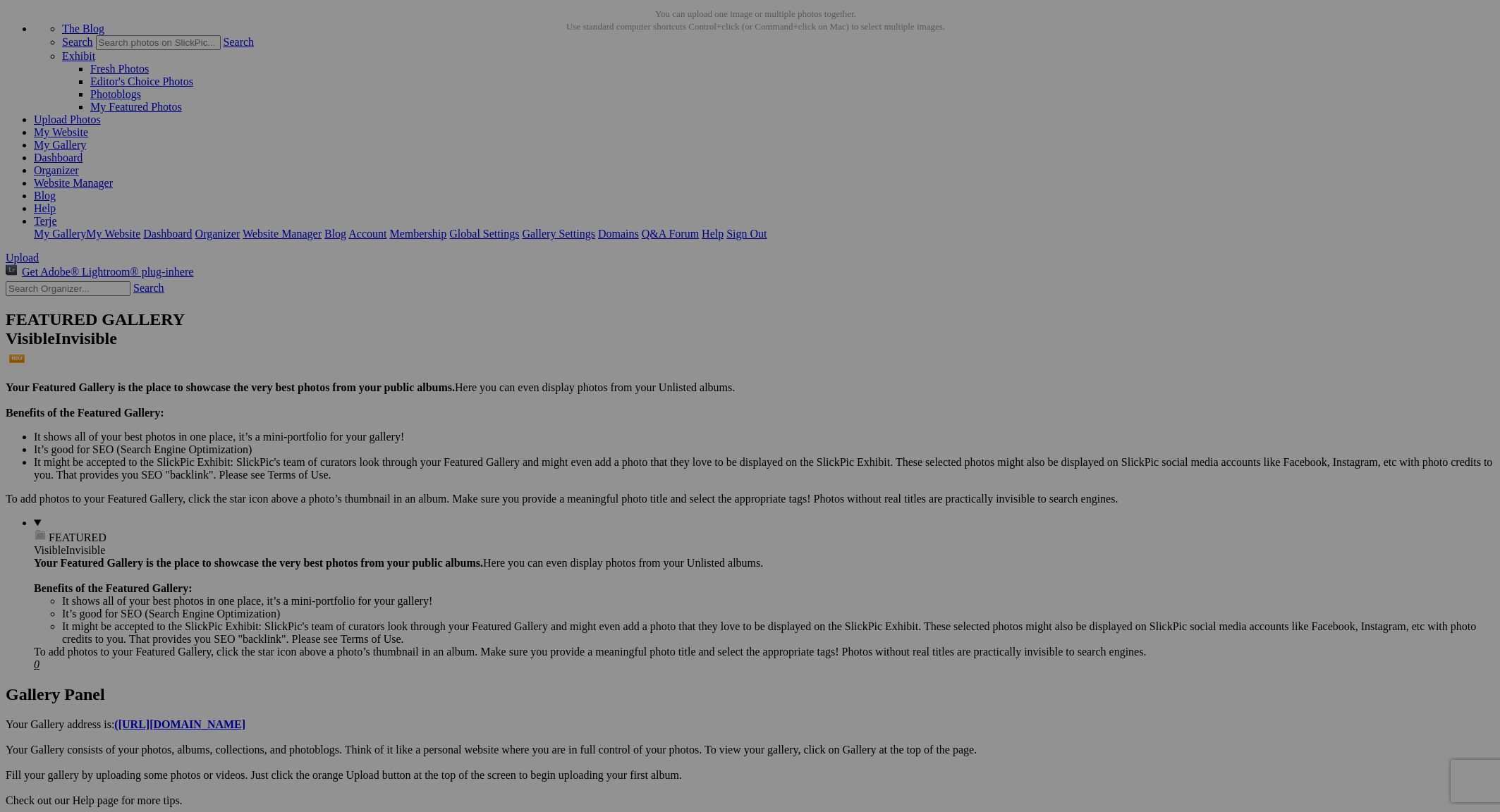
scroll to position [62, 0]
drag, startPoint x: 534, startPoint y: 155, endPoint x: 119, endPoint y: 632, distance: 632.3
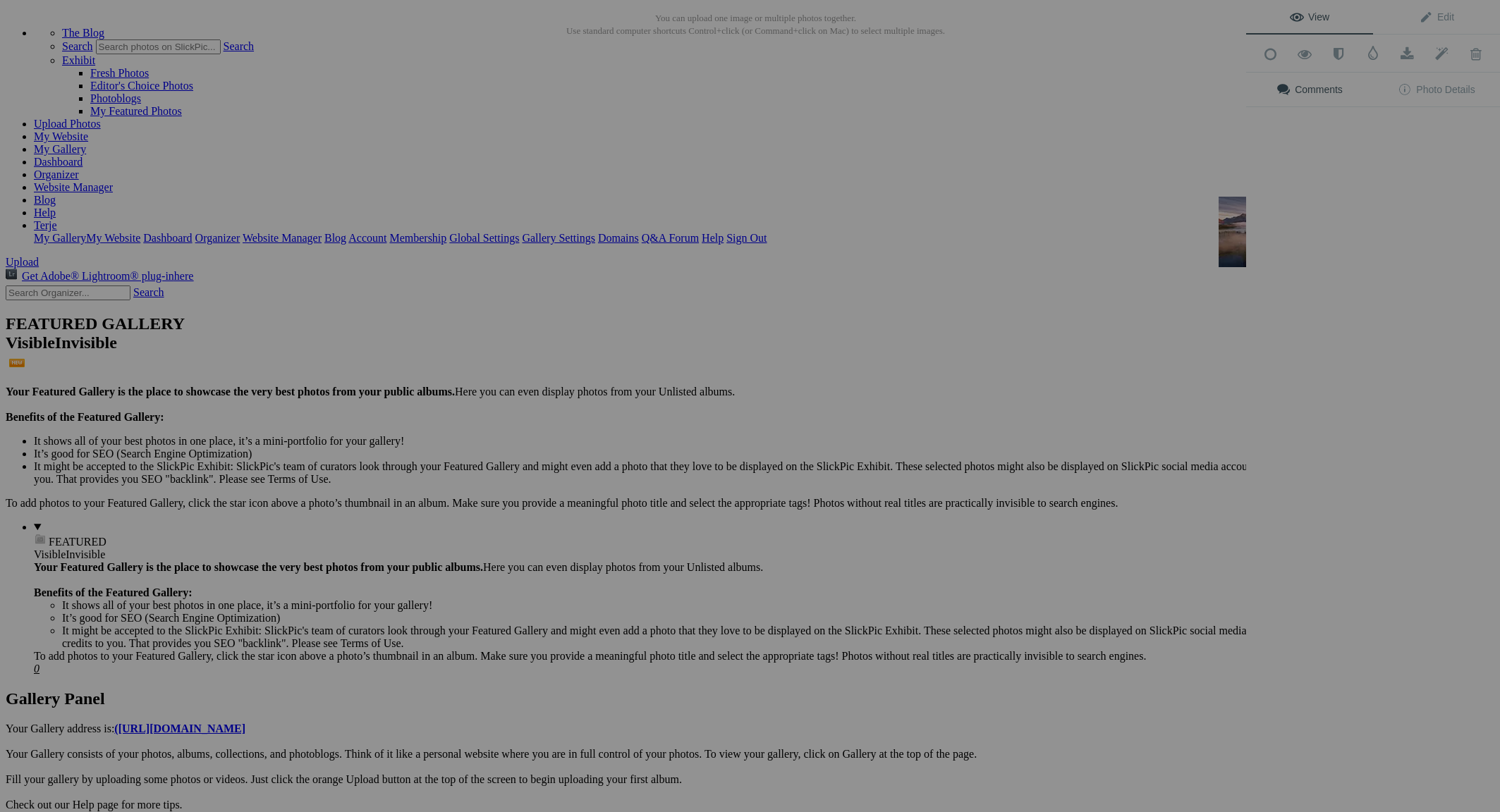
scroll to position [0, 0]
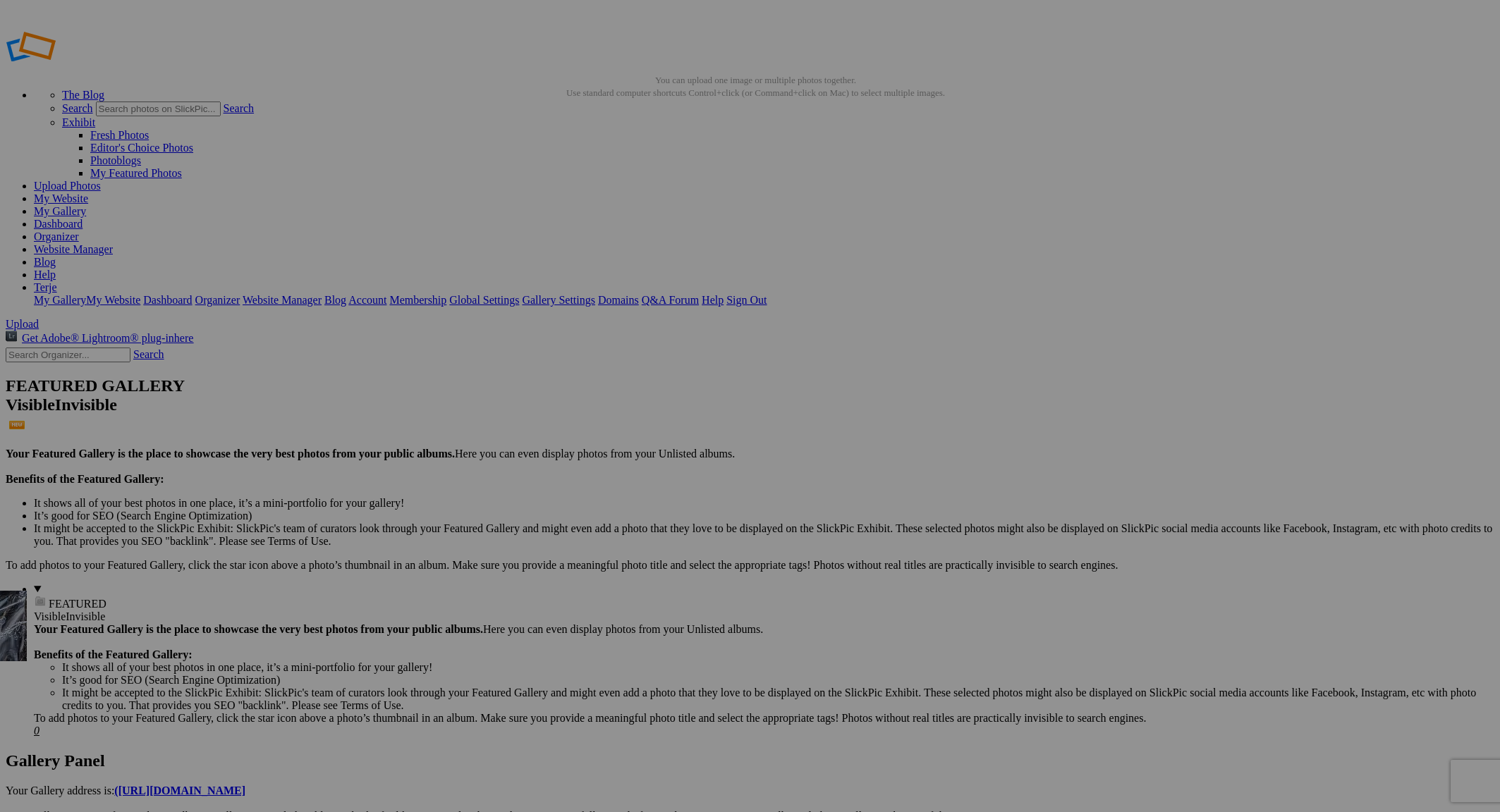
drag, startPoint x: 416, startPoint y: 365, endPoint x: 124, endPoint y: 692, distance: 438.4
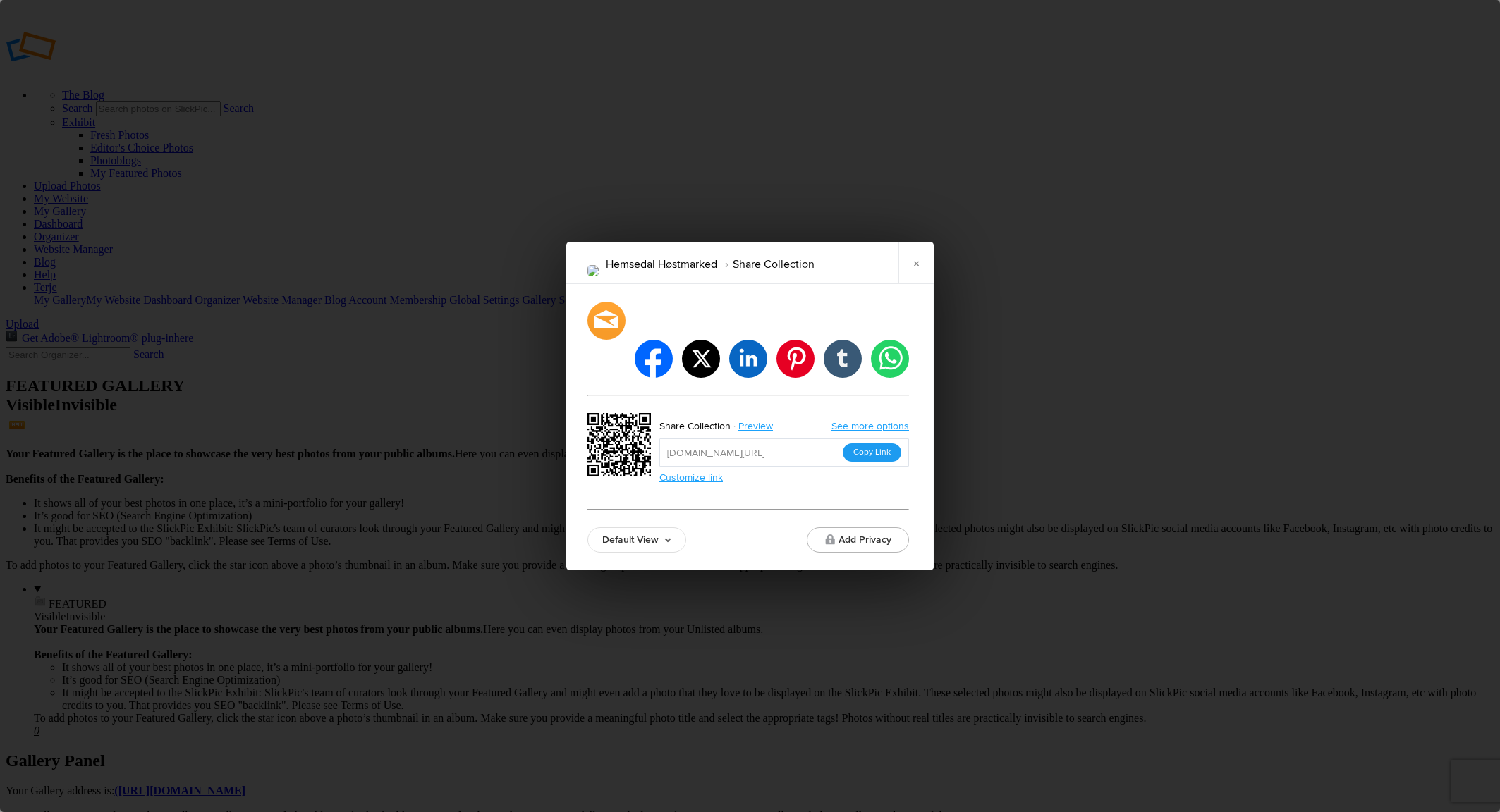
click at [870, 443] on button "Copy Link" at bounding box center [872, 453] width 59 height 18
